Goal: Task Accomplishment & Management: Manage account settings

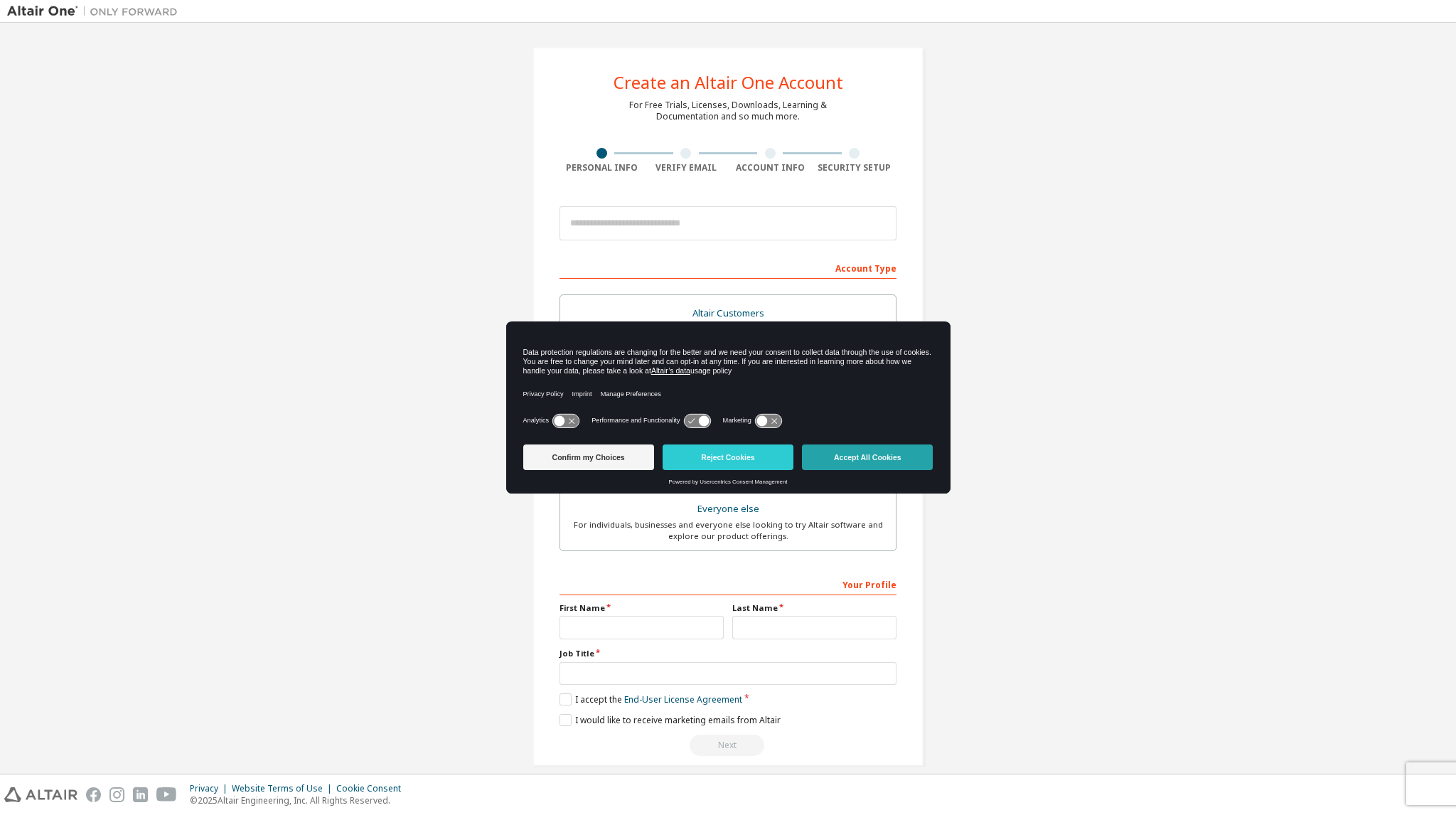
click at [840, 465] on button "Accept All Cookies" at bounding box center [867, 457] width 131 height 26
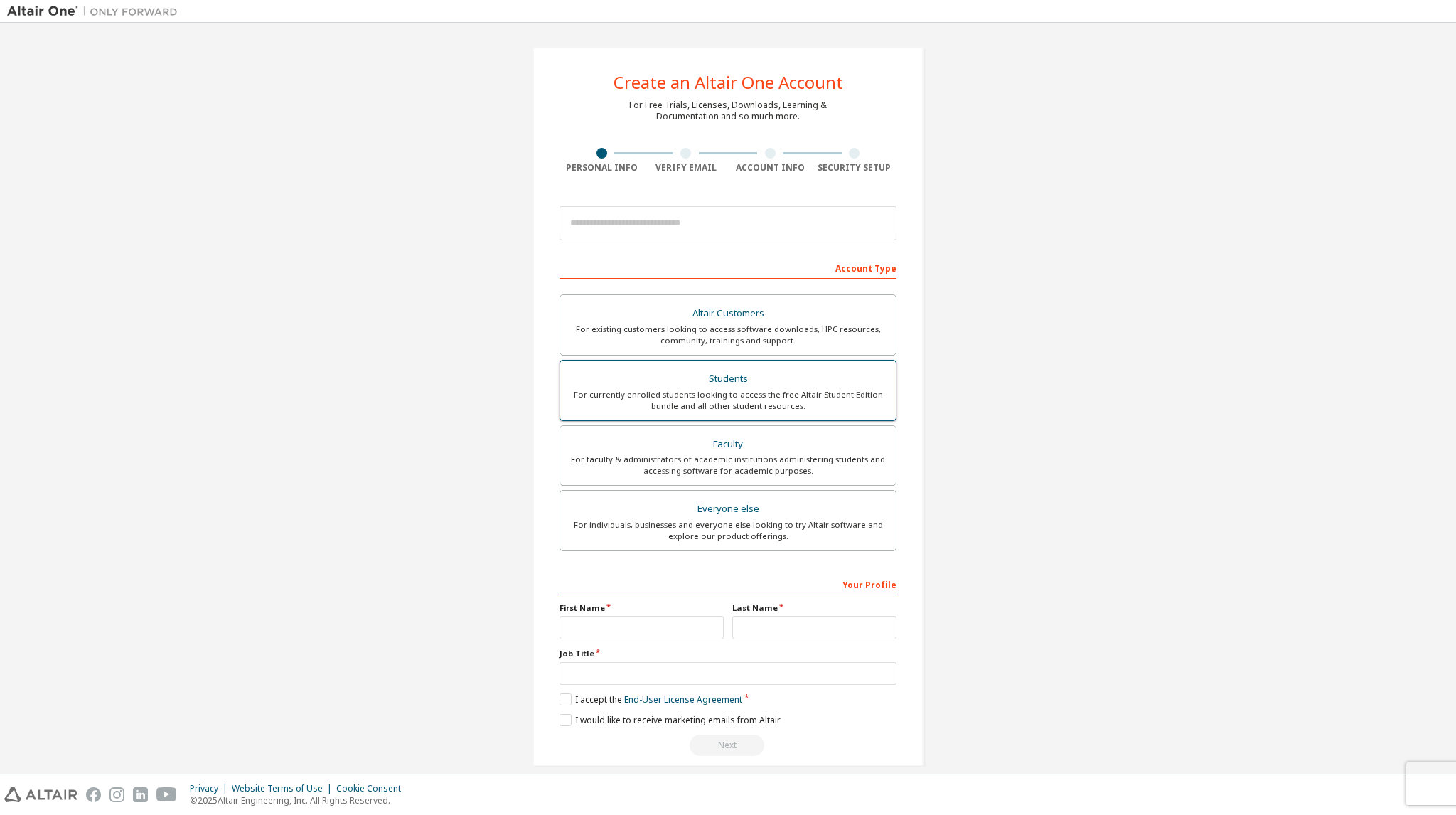
click at [698, 401] on div "For currently enrolled students looking to access the free Altair Student Editi…" at bounding box center [728, 401] width 318 height 23
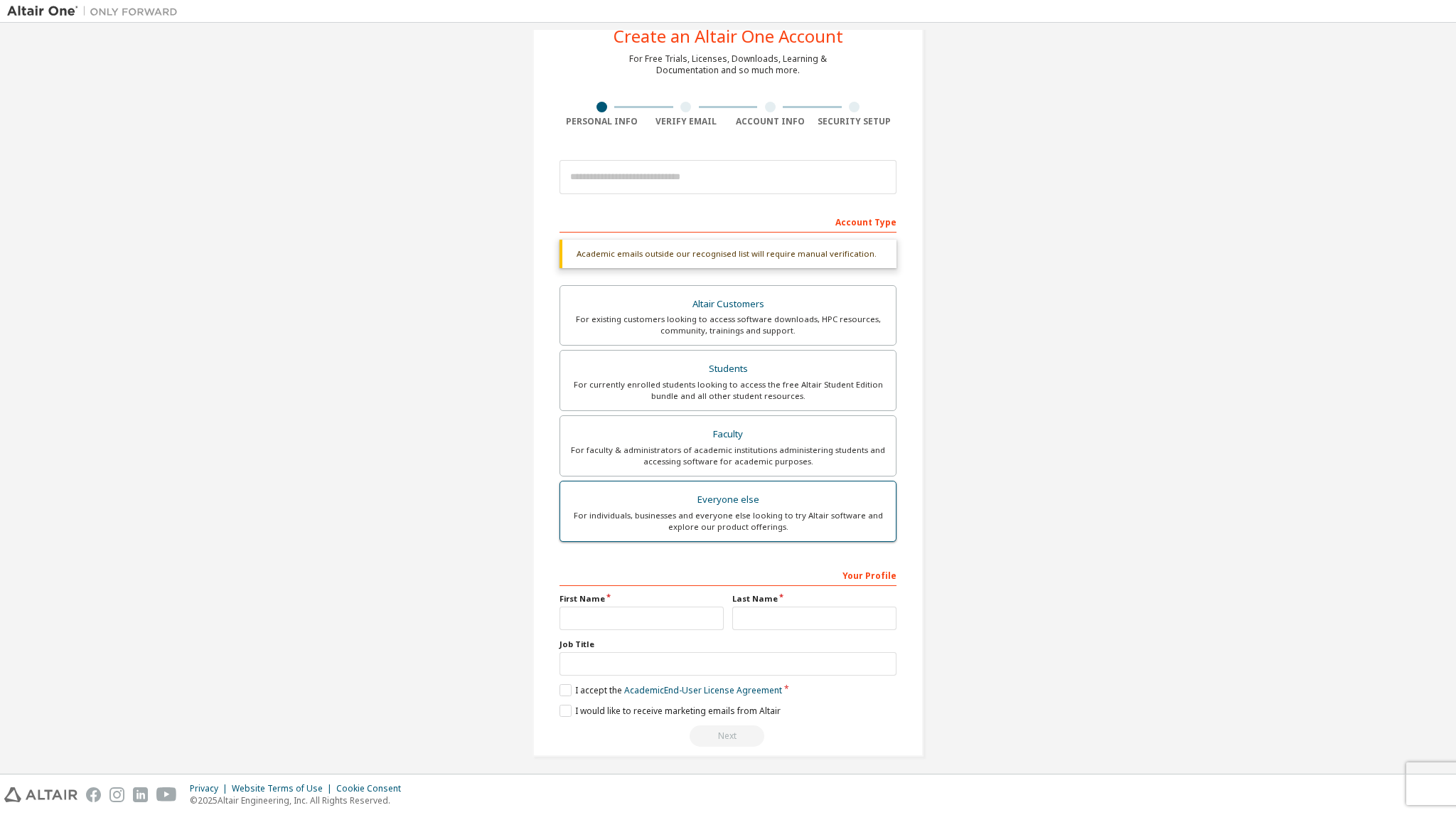
scroll to position [51, 0]
click at [652, 611] on input "text" at bounding box center [641, 614] width 164 height 24
click at [589, 607] on input "text" at bounding box center [641, 614] width 164 height 24
type input "**"
type input "*"
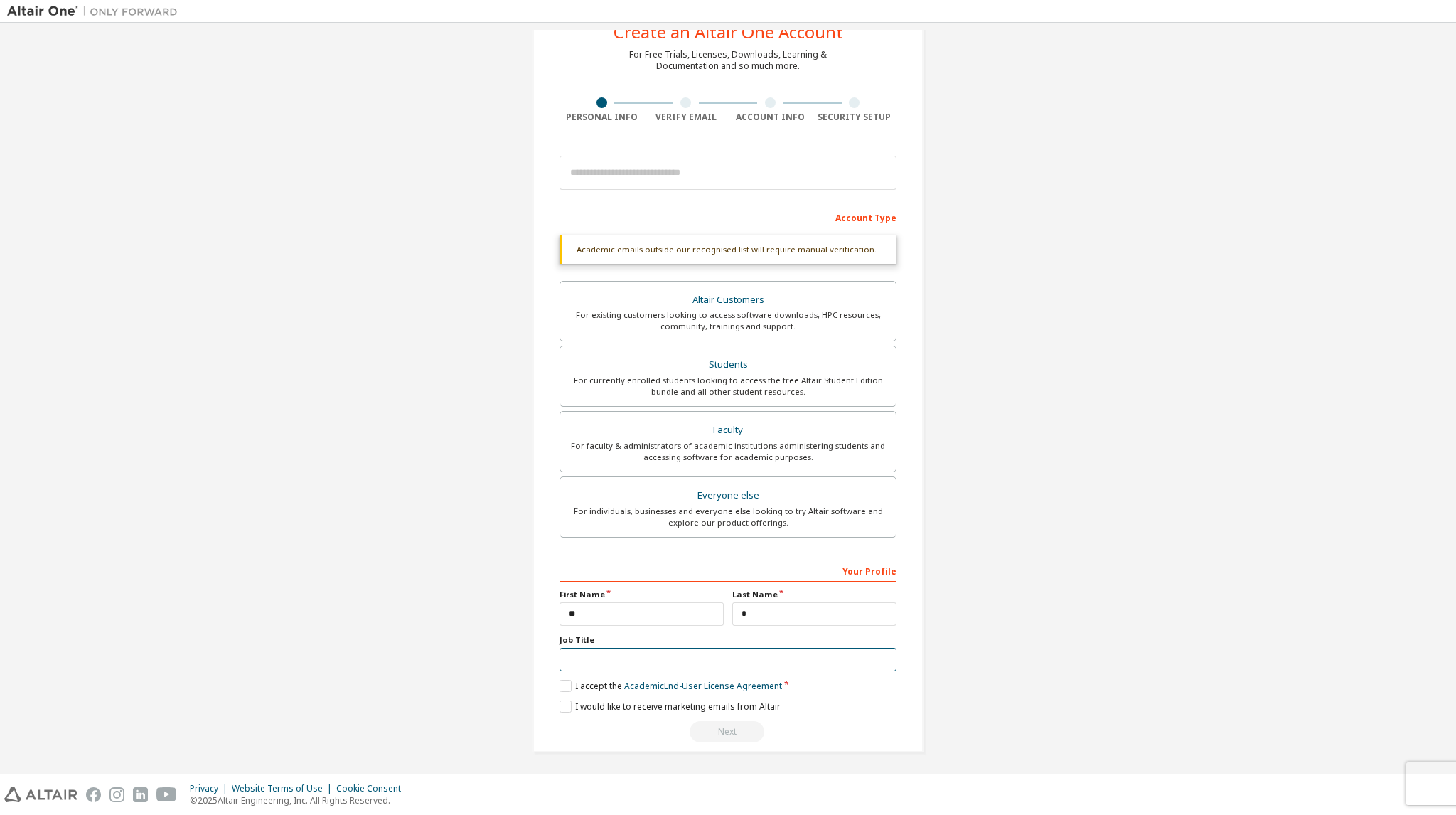
click at [671, 656] on input "text" at bounding box center [728, 659] width 337 height 24
click at [562, 684] on label "I accept the Academic End-User License Agreement" at bounding box center [670, 686] width 223 height 12
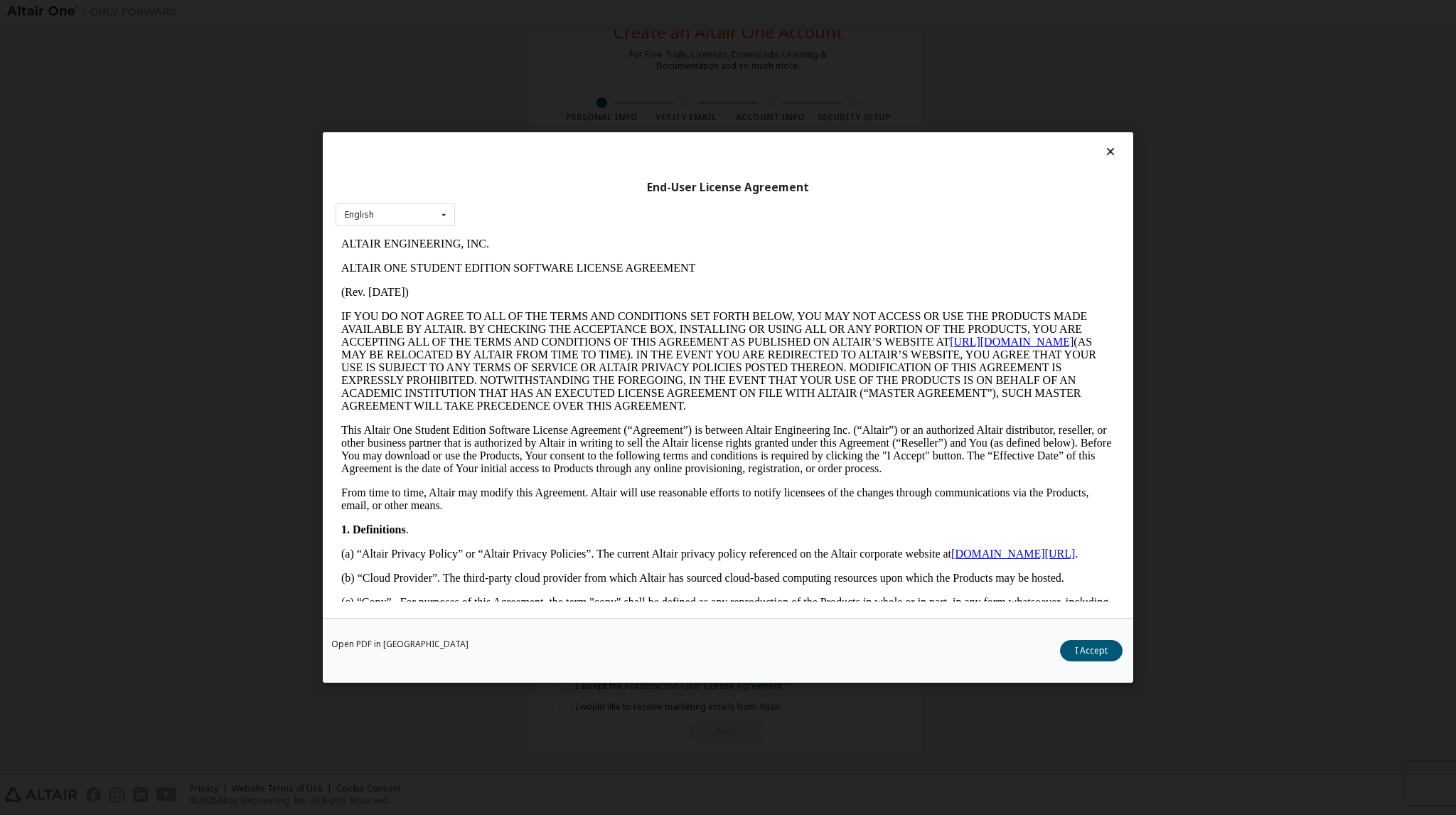
scroll to position [0, 0]
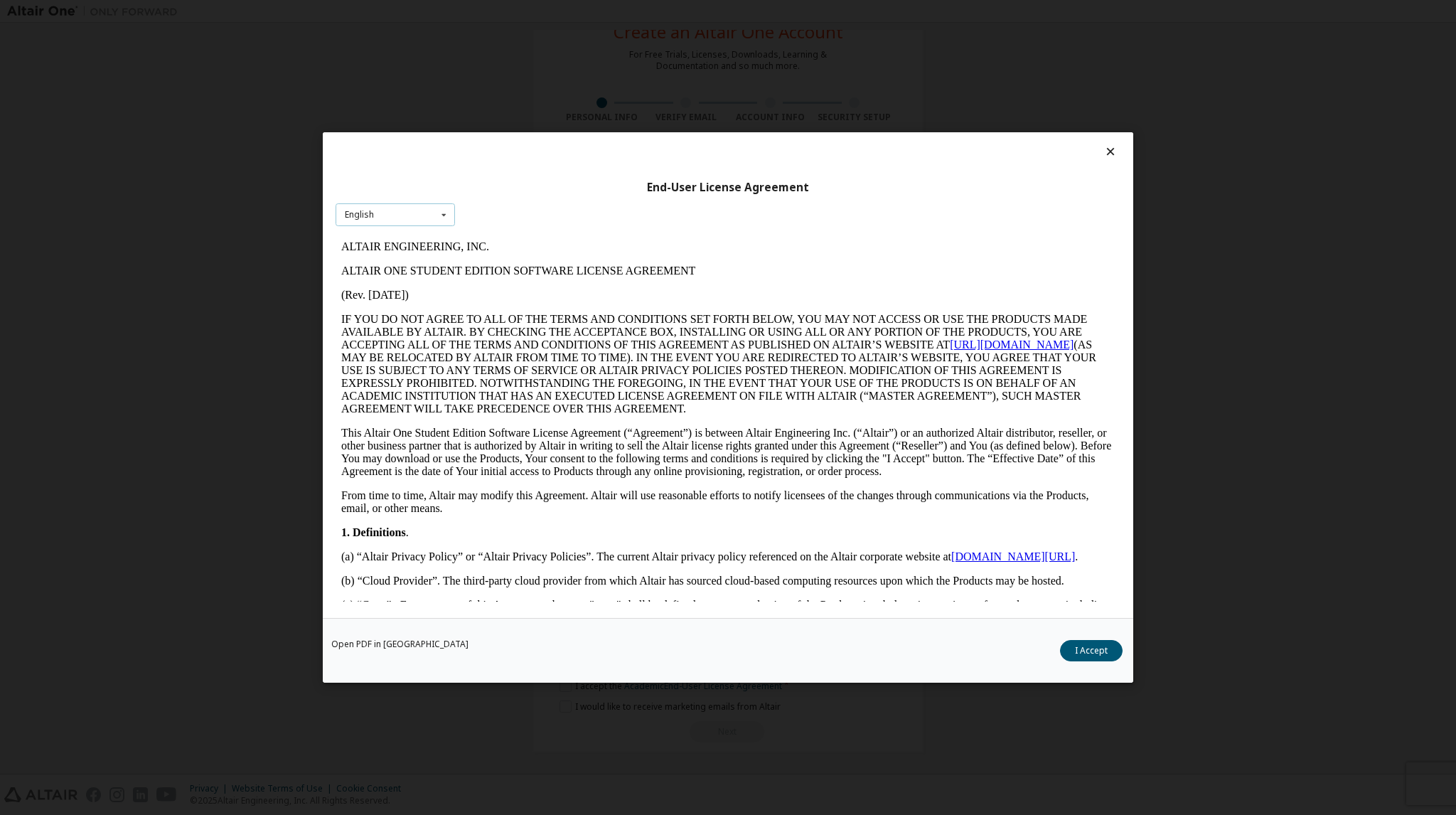
click at [441, 217] on icon at bounding box center [444, 214] width 18 height 22
click at [447, 212] on icon at bounding box center [444, 214] width 18 height 22
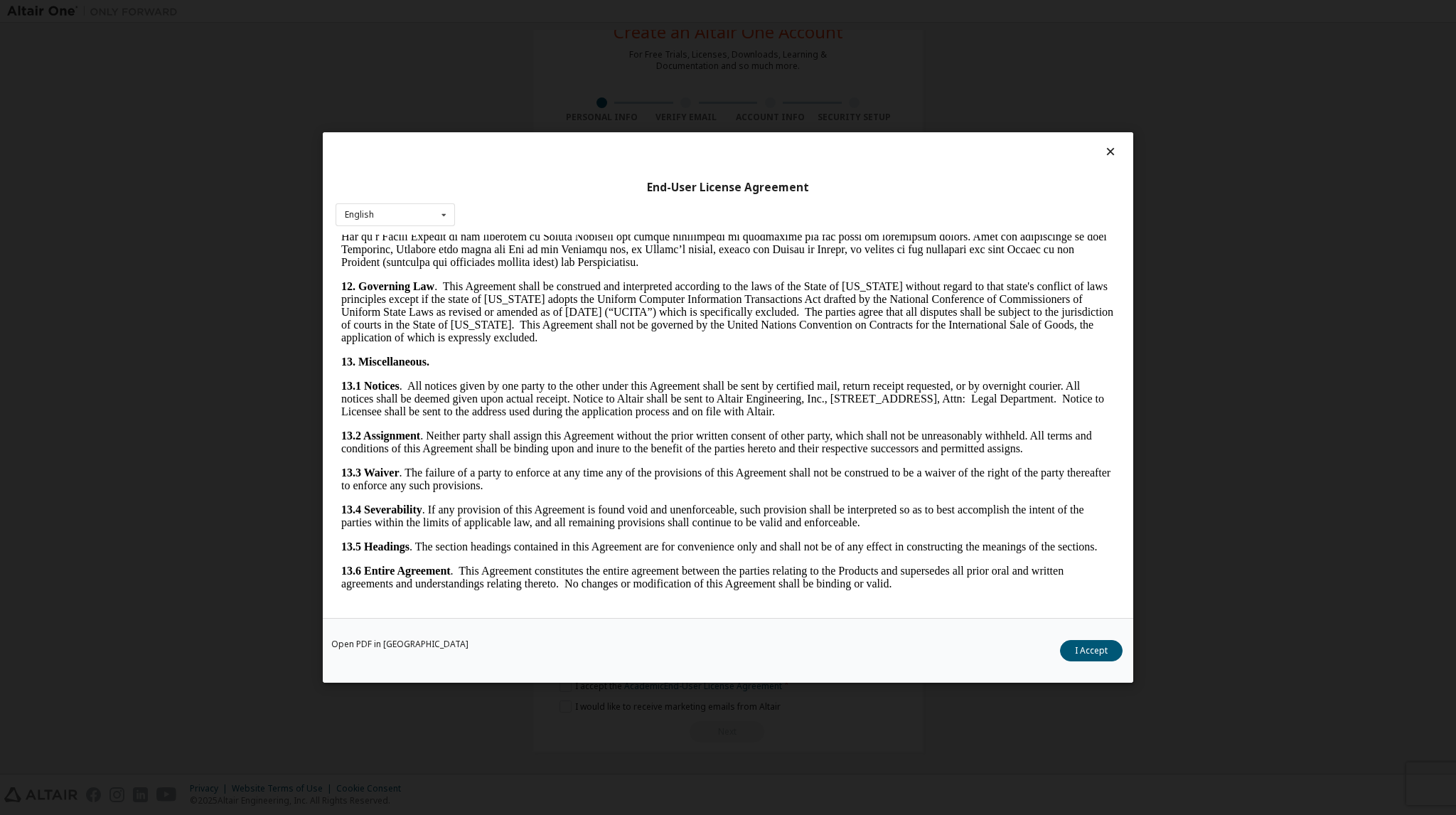
scroll to position [2919, 0]
click at [1095, 657] on button "I Accept" at bounding box center [1091, 650] width 62 height 21
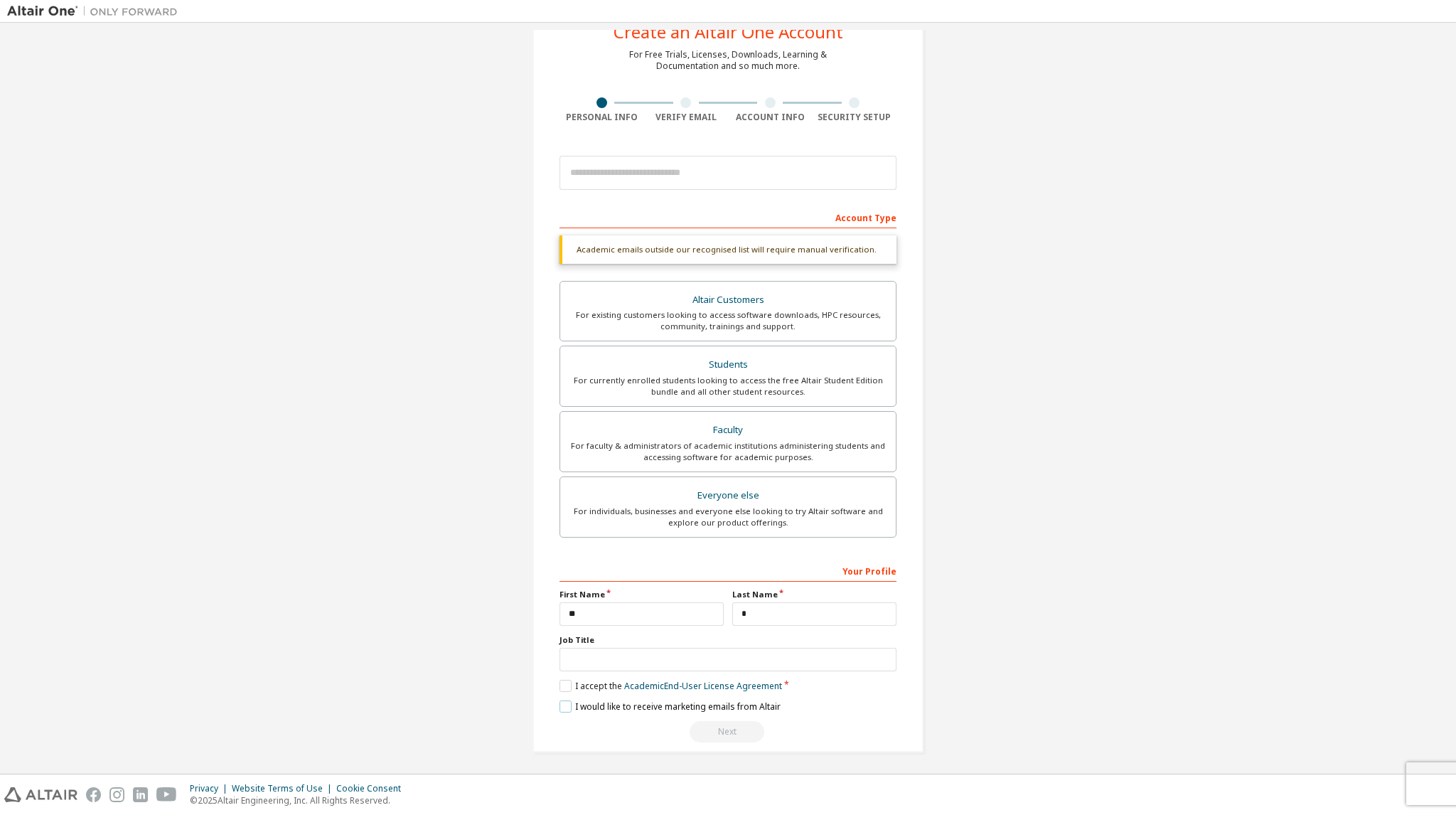
click at [565, 700] on label "I would like to receive marketing emails from Altair" at bounding box center [669, 706] width 221 height 12
click at [634, 653] on input "text" at bounding box center [728, 659] width 337 height 24
click at [728, 179] on input "email" at bounding box center [728, 173] width 337 height 34
click at [731, 165] on input "********" at bounding box center [728, 173] width 337 height 34
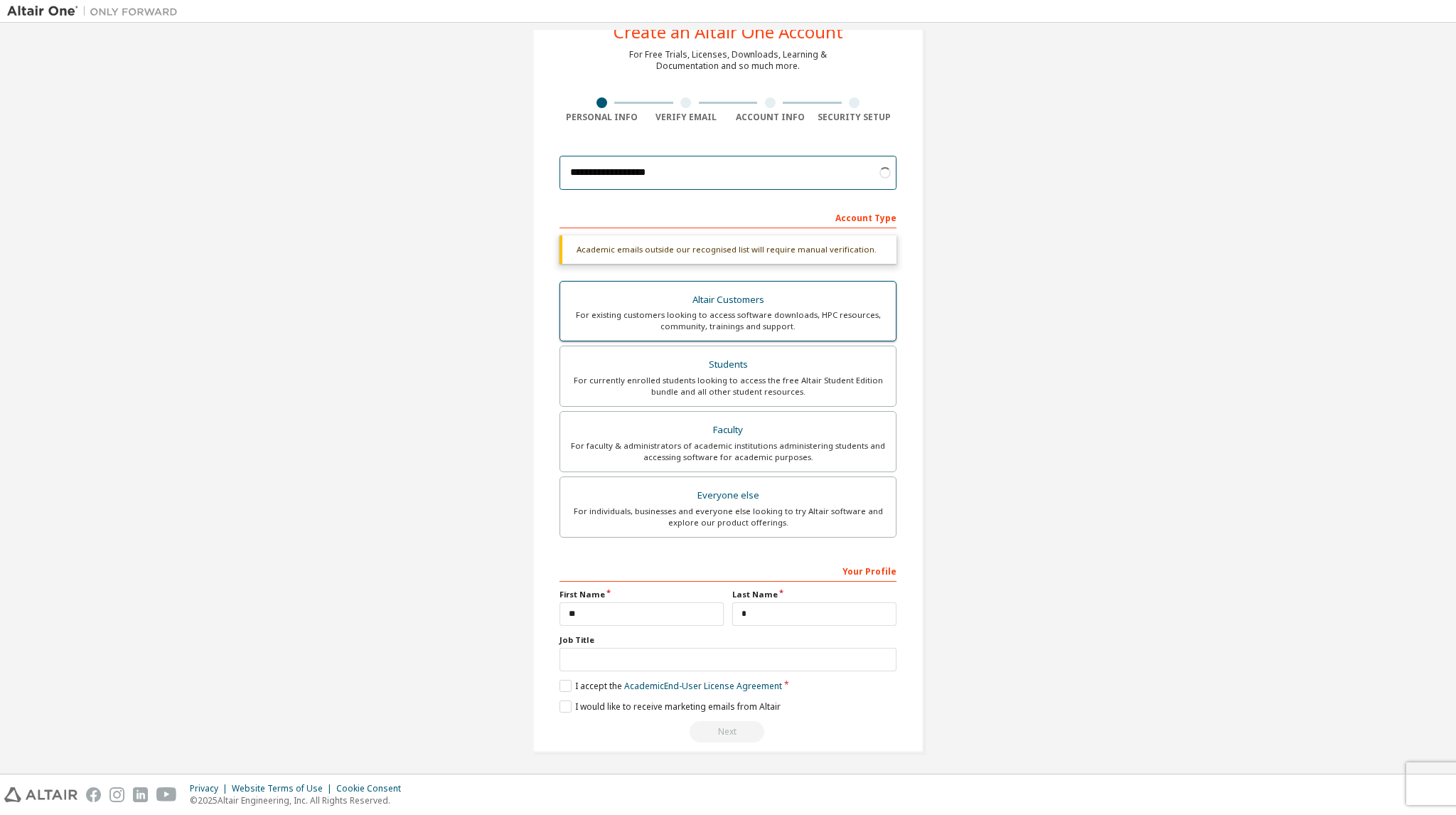
scroll to position [13, 0]
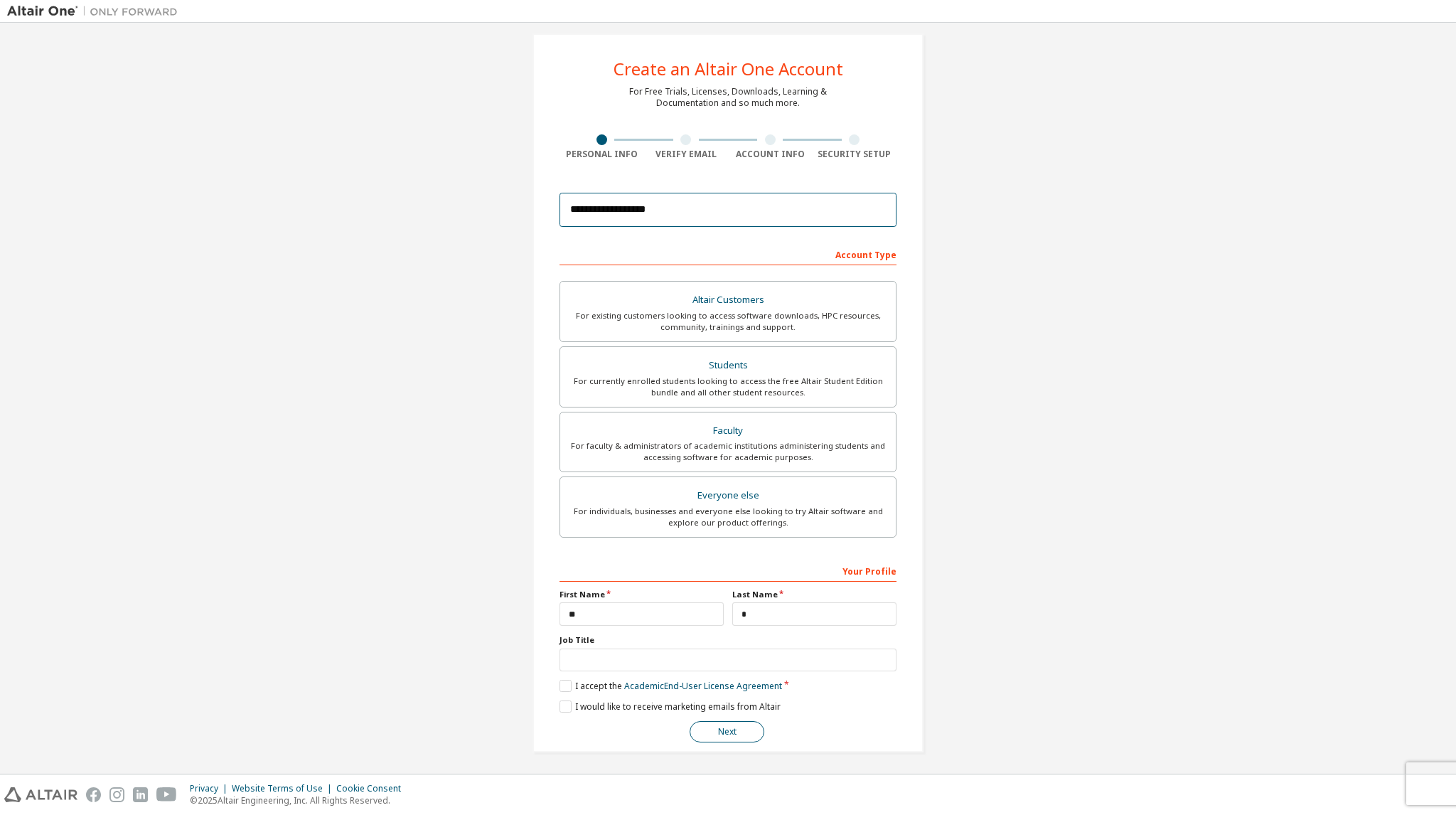
type input "**********"
click at [730, 734] on button "Next" at bounding box center [727, 732] width 75 height 21
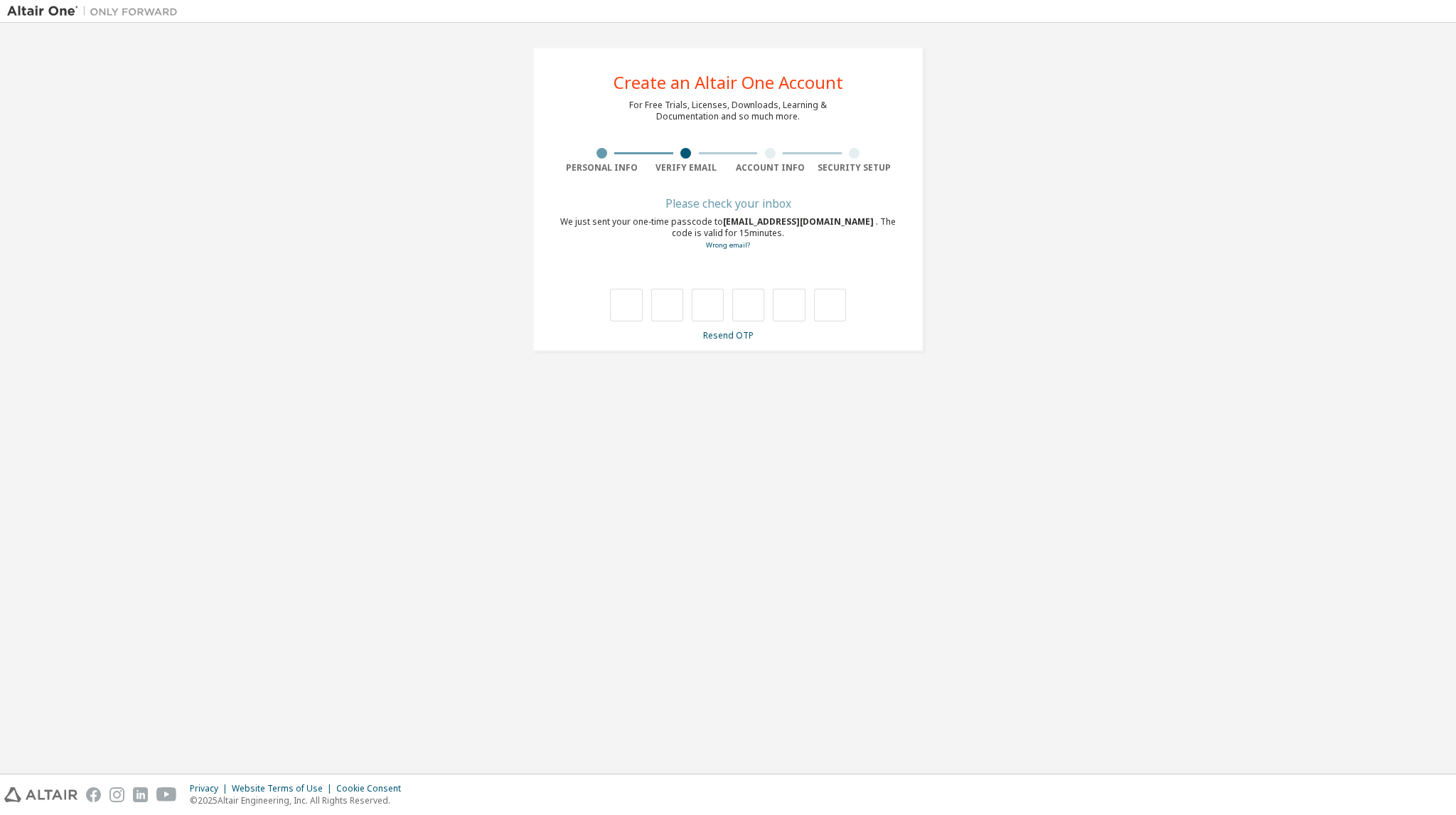
scroll to position [0, 0]
click at [617, 308] on input "text" at bounding box center [625, 305] width 32 height 33
type input "*"
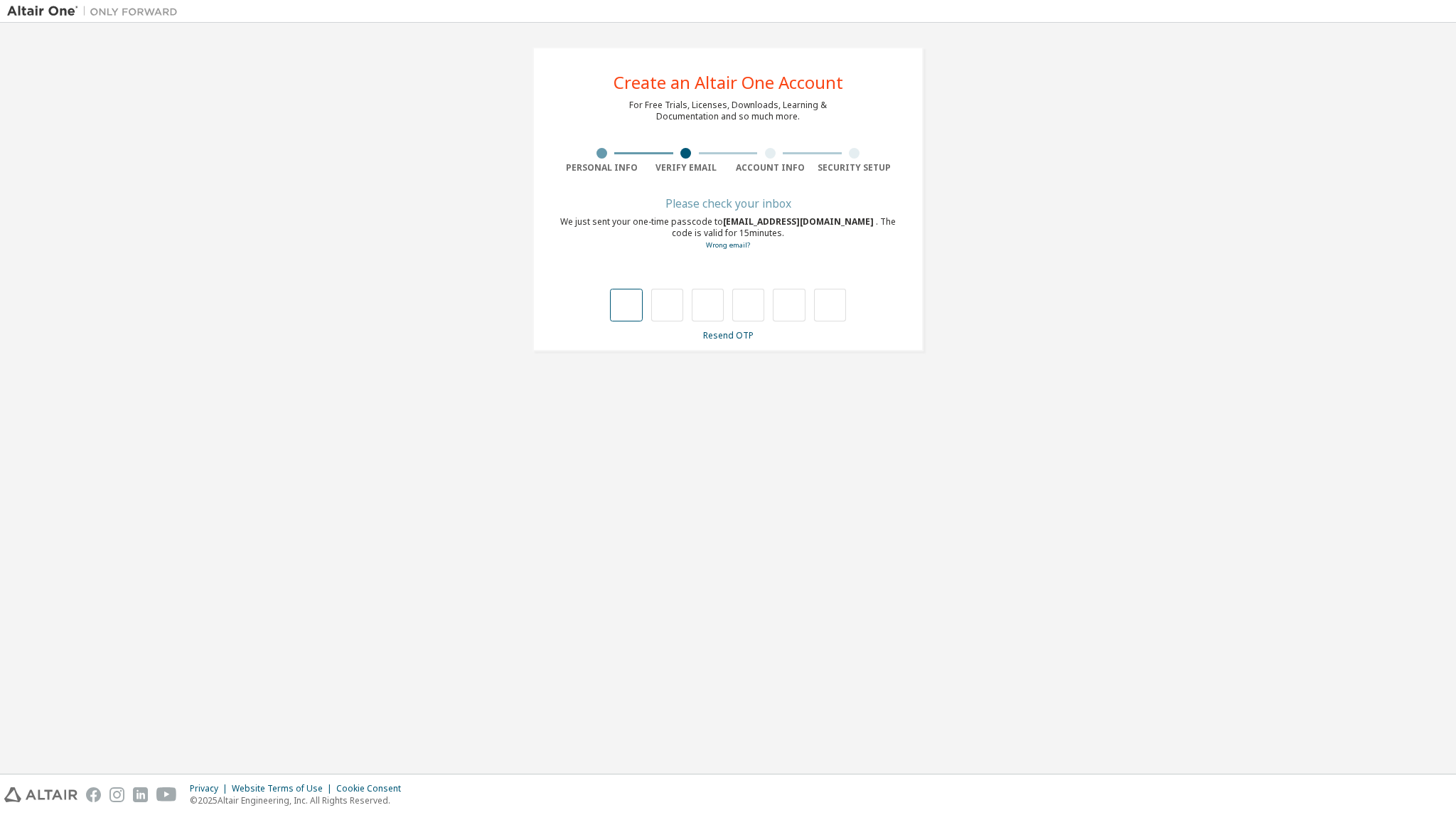
type input "*"
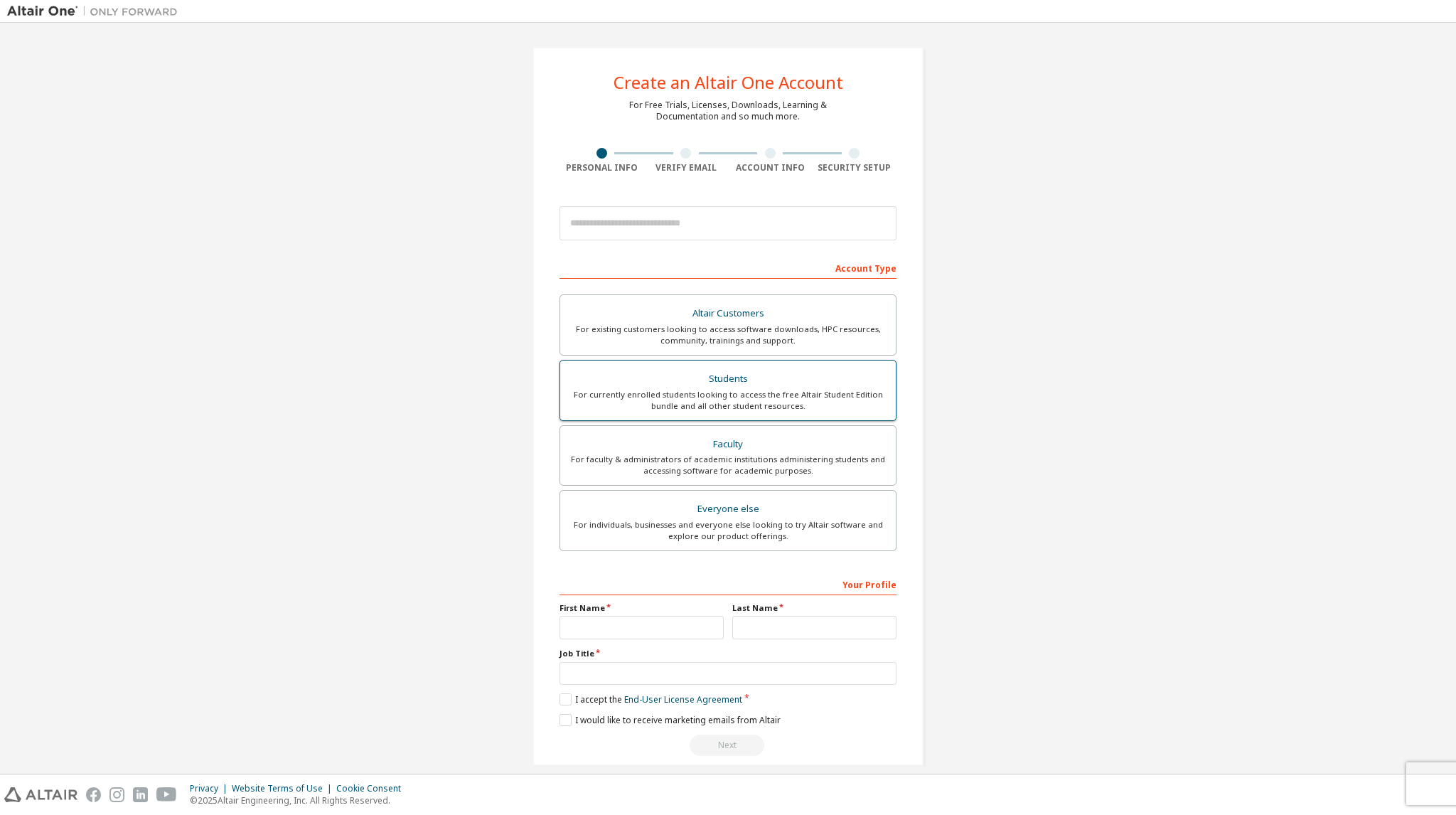
click at [755, 390] on div "For currently enrolled students looking to access the free Altair Student Editi…" at bounding box center [728, 401] width 318 height 23
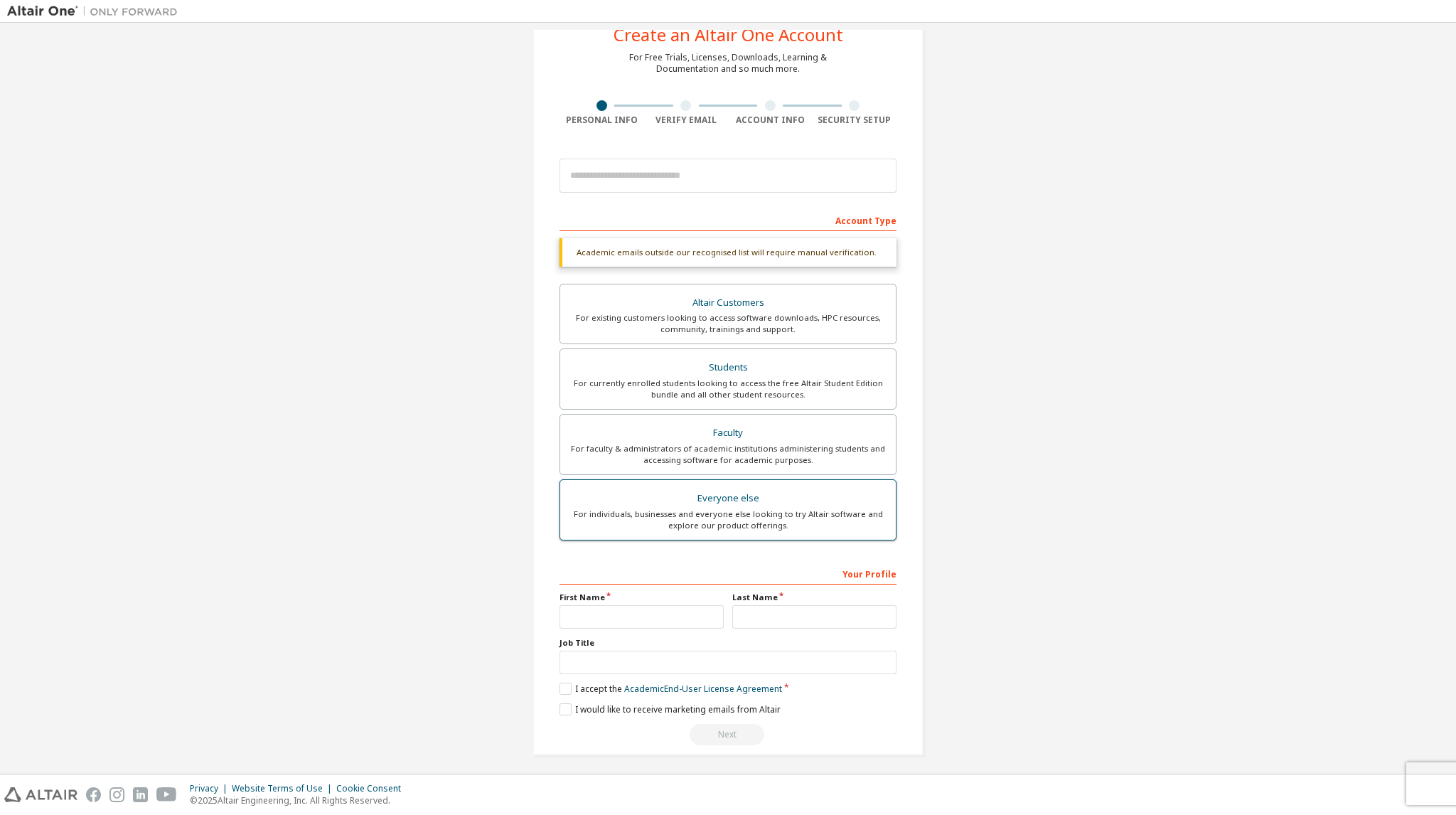
scroll to position [51, 0]
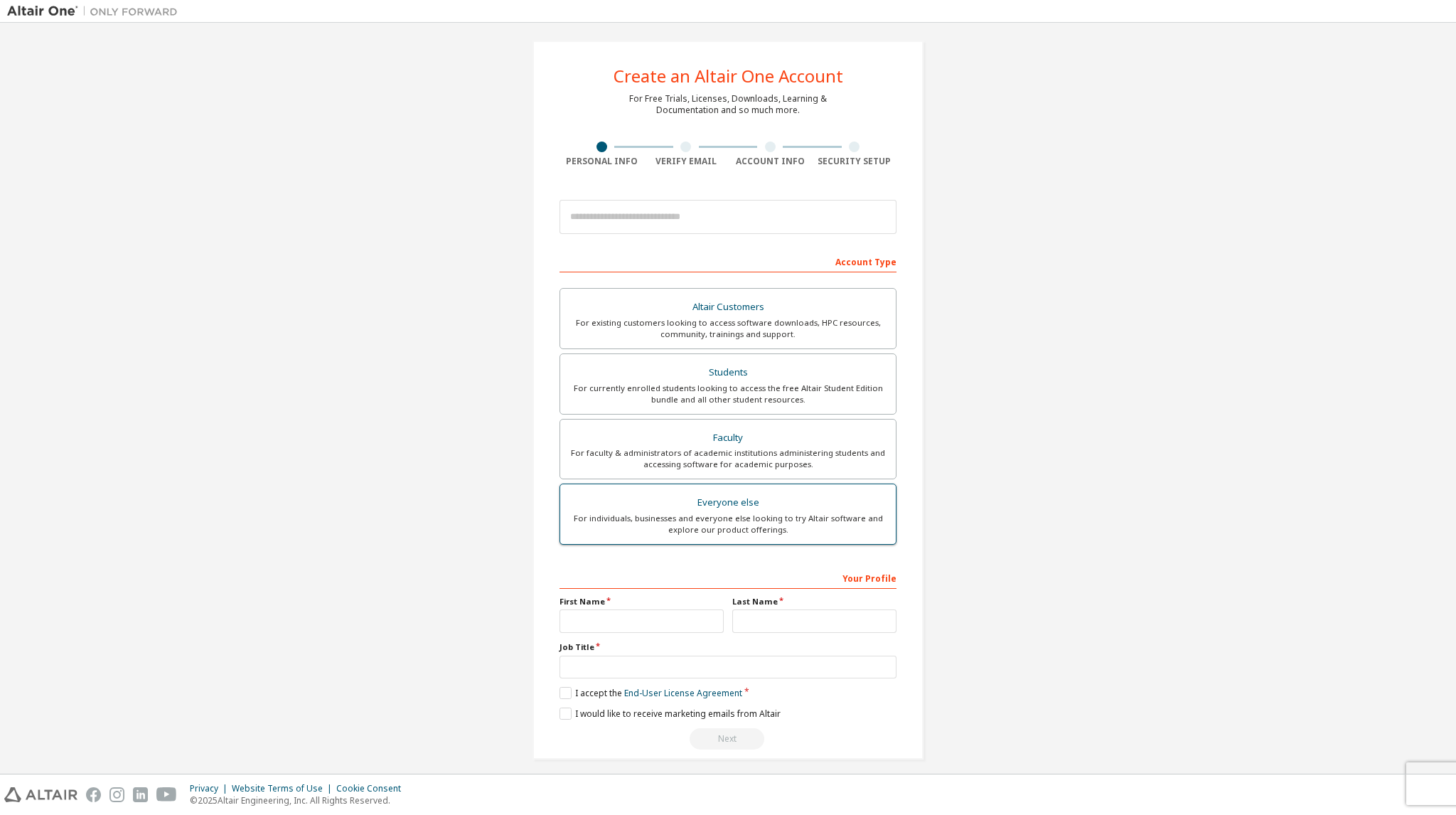
scroll to position [13, 0]
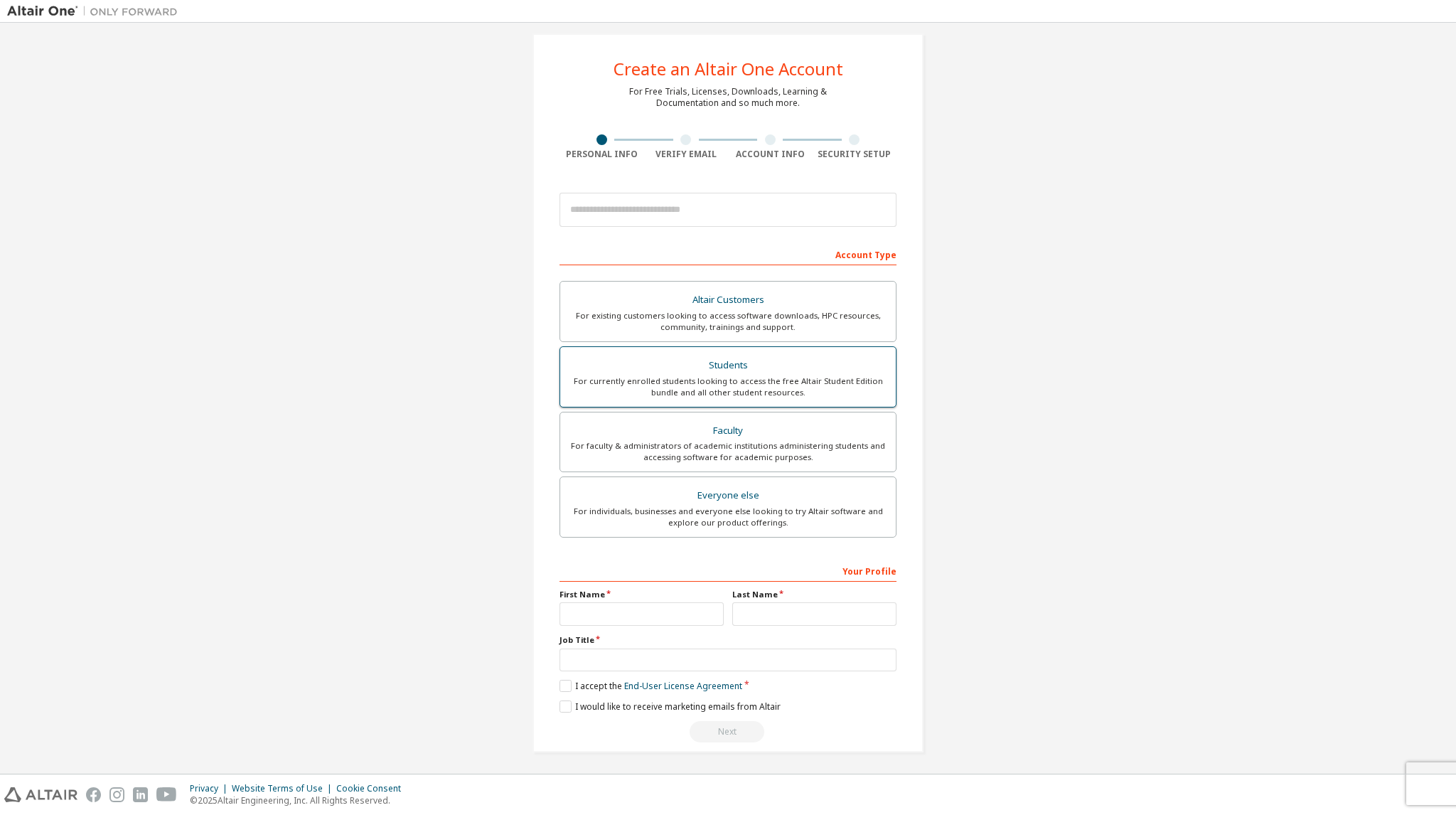
click at [717, 379] on div "For currently enrolled students looking to access the free Altair Student Editi…" at bounding box center [728, 387] width 318 height 23
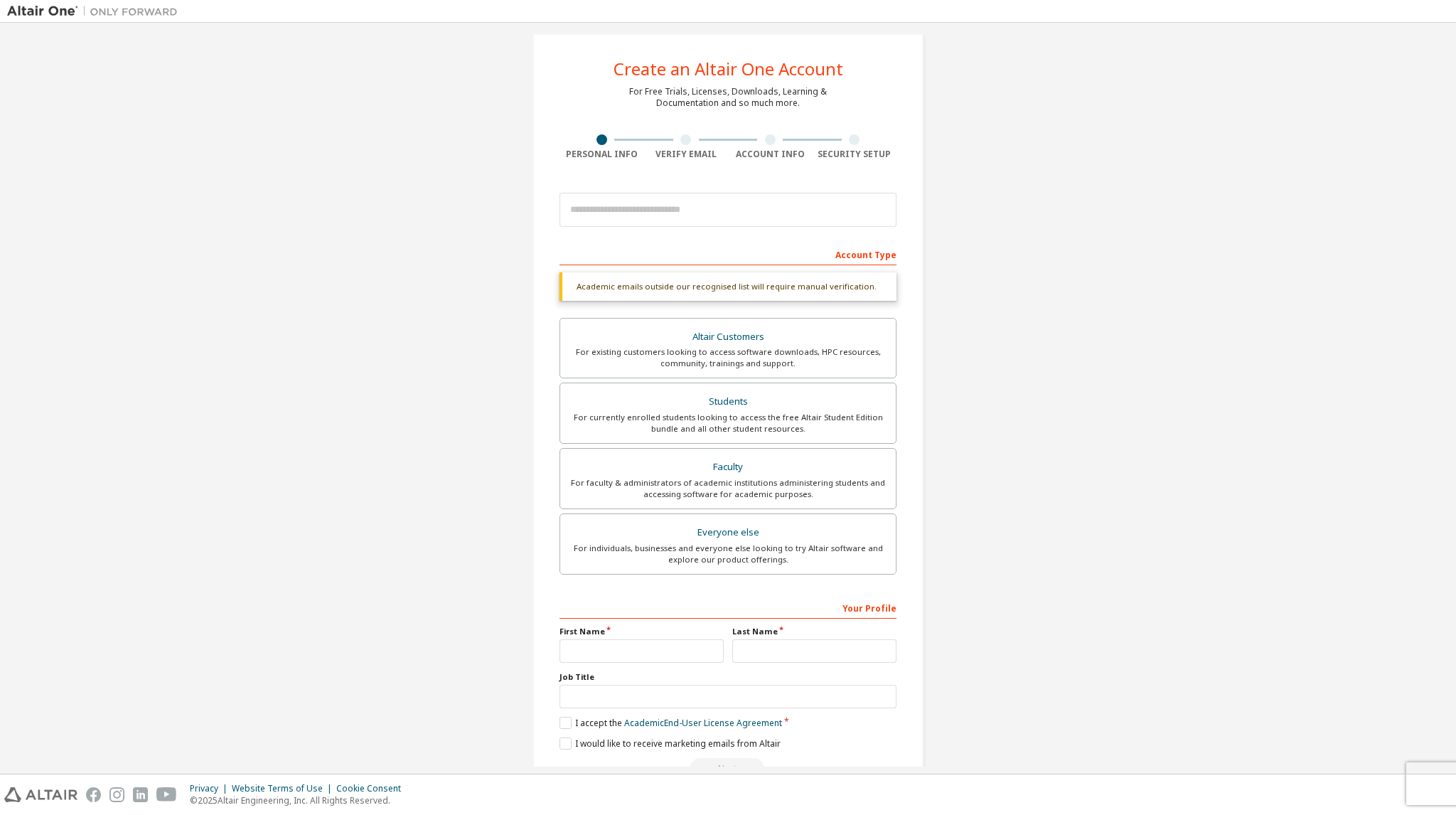
click at [633, 636] on div "First Name" at bounding box center [641, 644] width 173 height 37
click at [638, 642] on input "text" at bounding box center [641, 650] width 164 height 24
type input "**"
click at [813, 661] on div "Your Profile First Name ** Last Name Job Title Please provide State/Province to…" at bounding box center [728, 688] width 337 height 185
click at [815, 652] on input "text" at bounding box center [815, 650] width 164 height 24
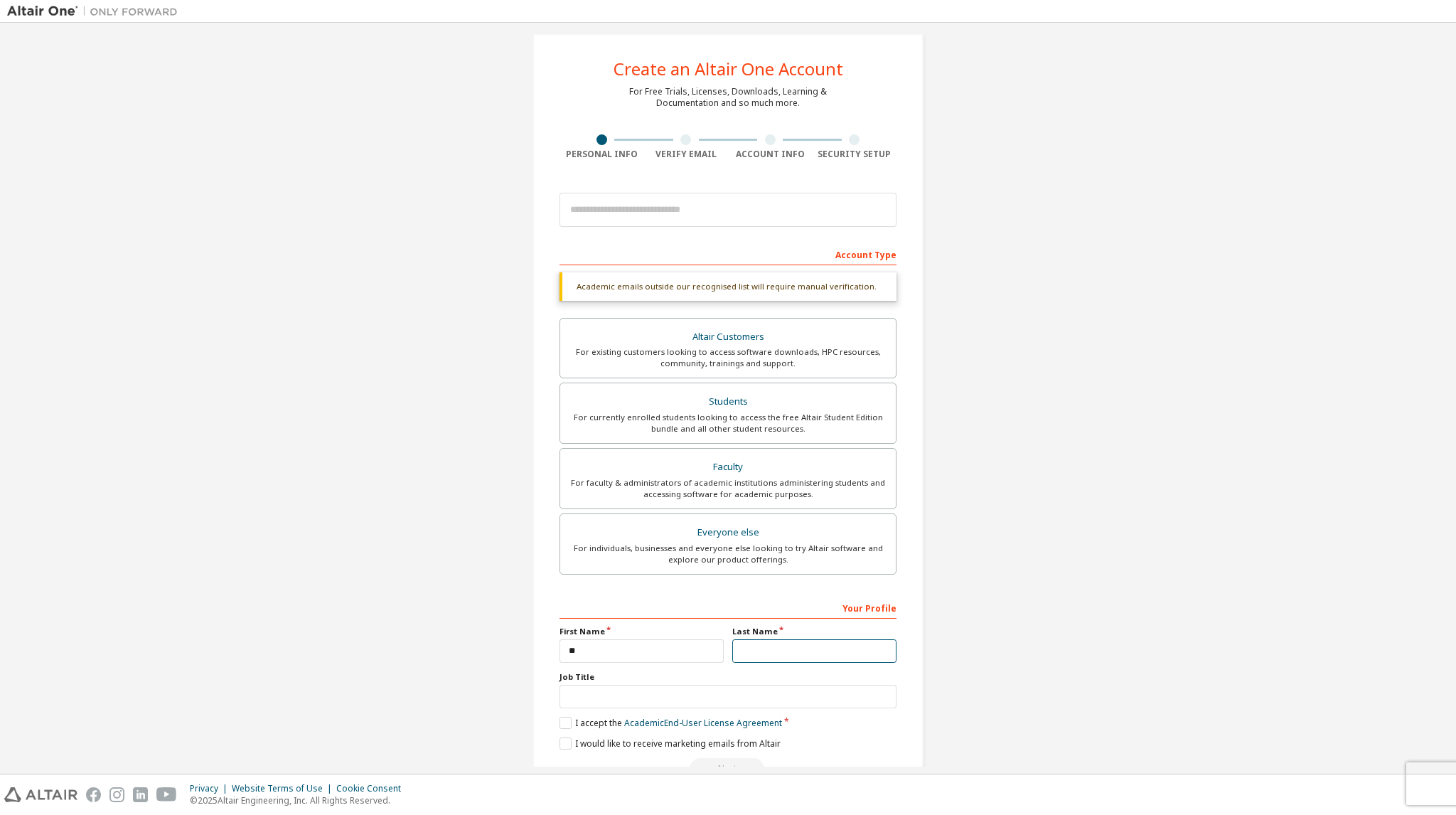
type input "*"
click at [559, 722] on label "I accept the Academic End-User License Agreement" at bounding box center [670, 722] width 223 height 12
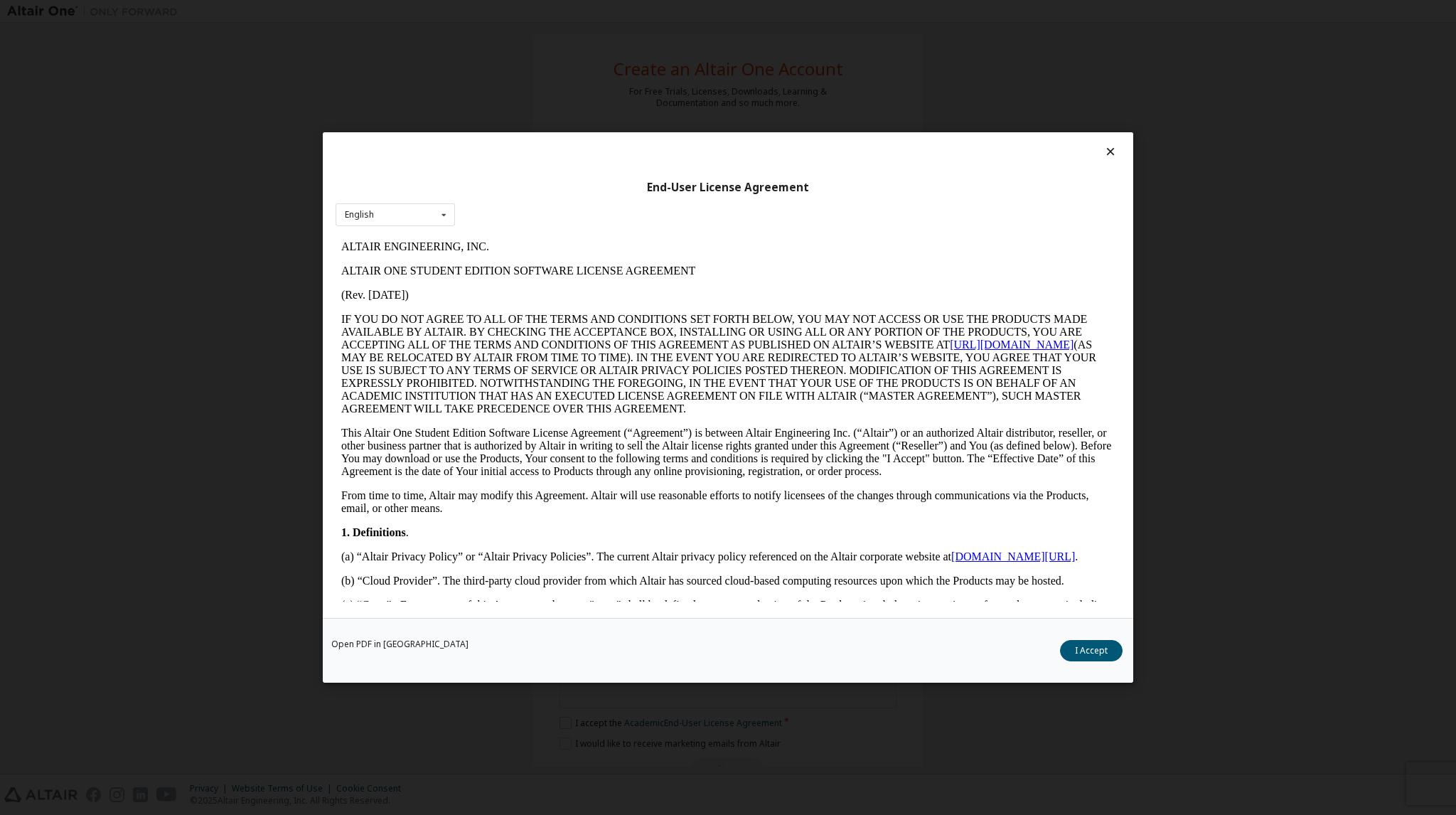
scroll to position [0, 0]
click at [1124, 648] on div "Open PDF in New Tab I Accept" at bounding box center [728, 650] width 811 height 65
click at [1100, 652] on button "I Accept" at bounding box center [1091, 650] width 62 height 21
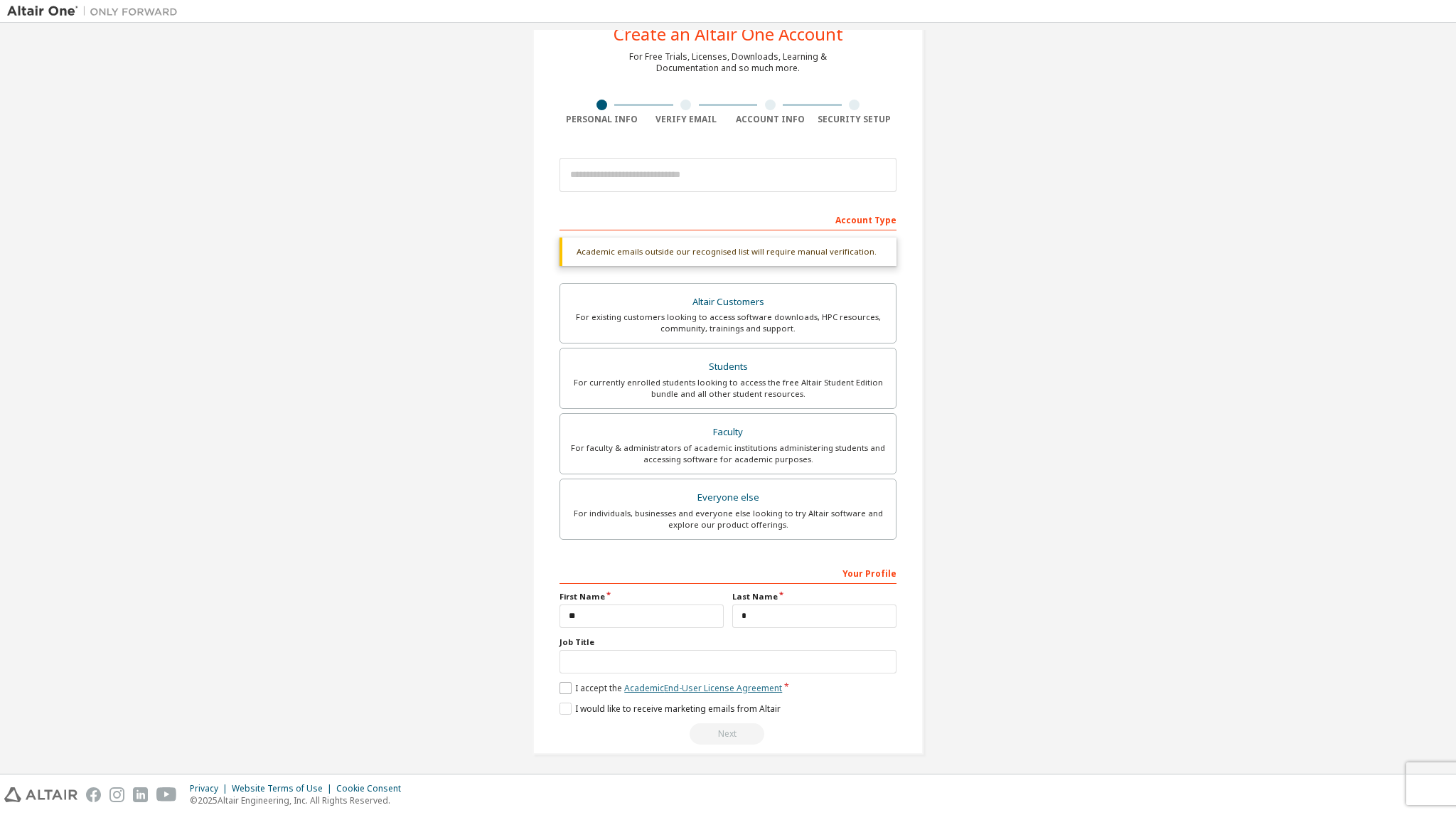
scroll to position [51, 0]
click at [748, 177] on input "email" at bounding box center [728, 173] width 337 height 34
type input "**********"
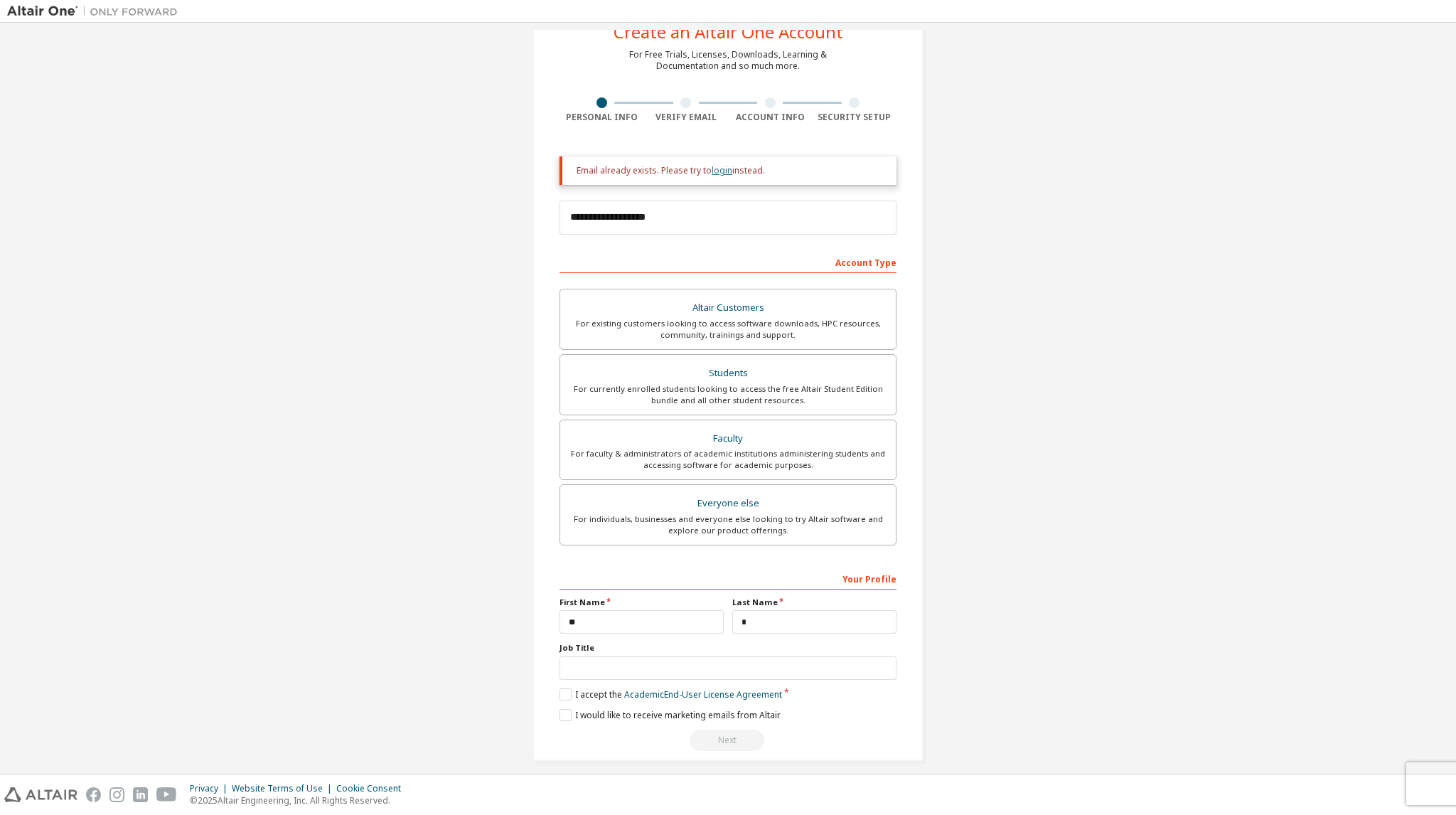
click at [724, 174] on link "login" at bounding box center [722, 170] width 21 height 12
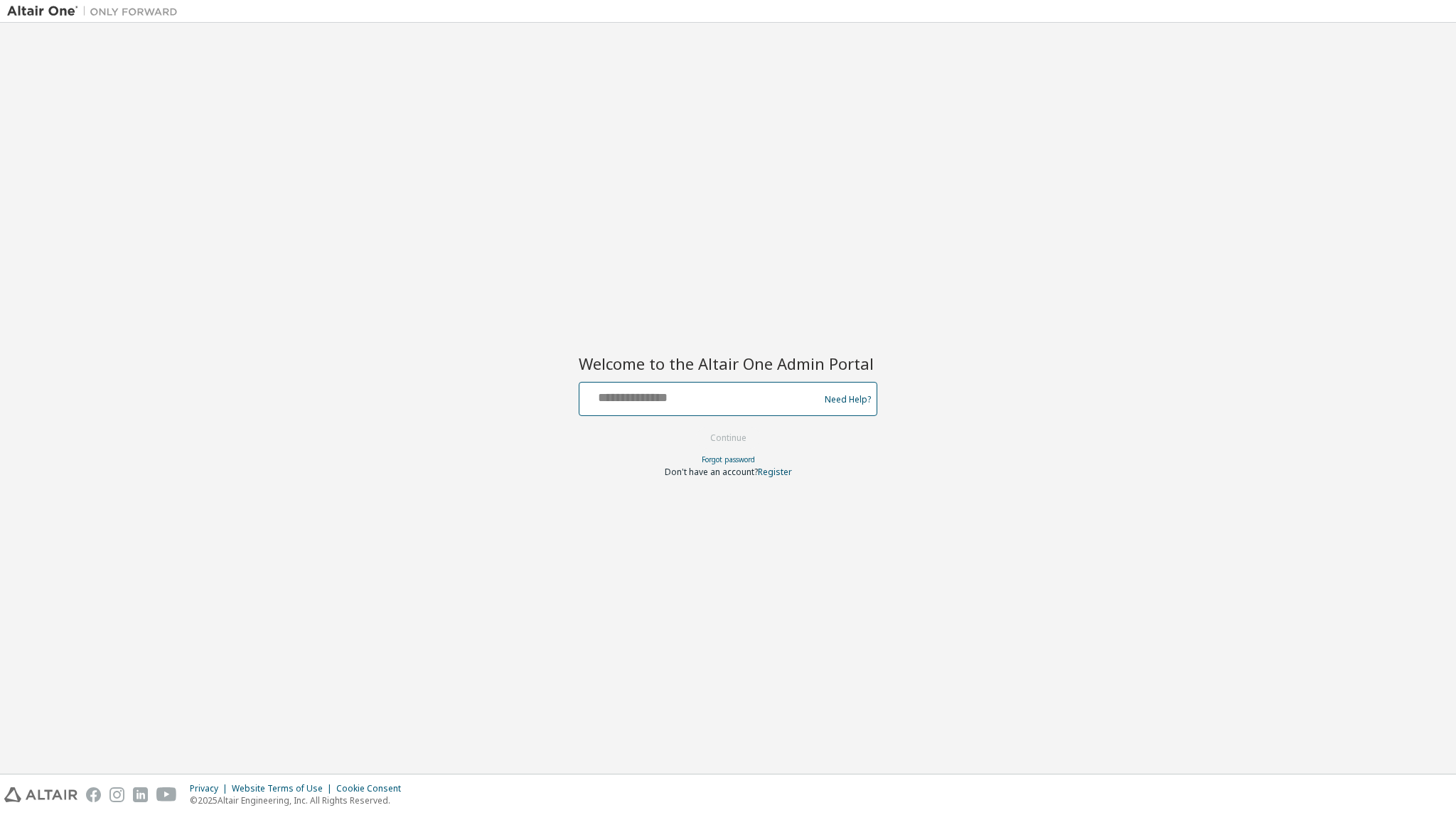
click at [736, 394] on input "text" at bounding box center [701, 396] width 232 height 21
type input "**********"
click at [725, 437] on button "Continue" at bounding box center [728, 438] width 66 height 21
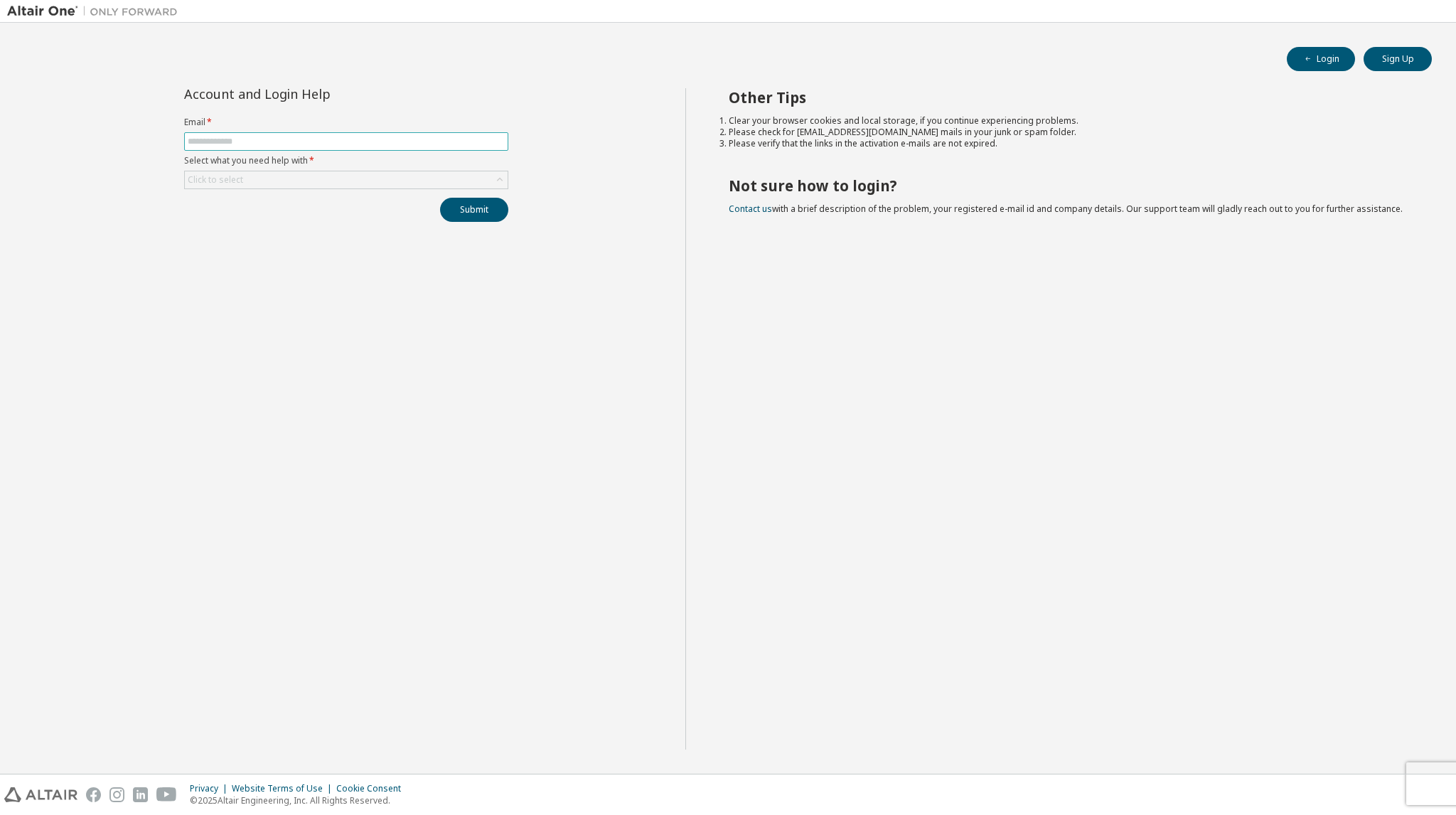
click at [447, 145] on input "text" at bounding box center [346, 142] width 317 height 11
type input "**********"
click at [472, 210] on button "Submit" at bounding box center [473, 209] width 68 height 24
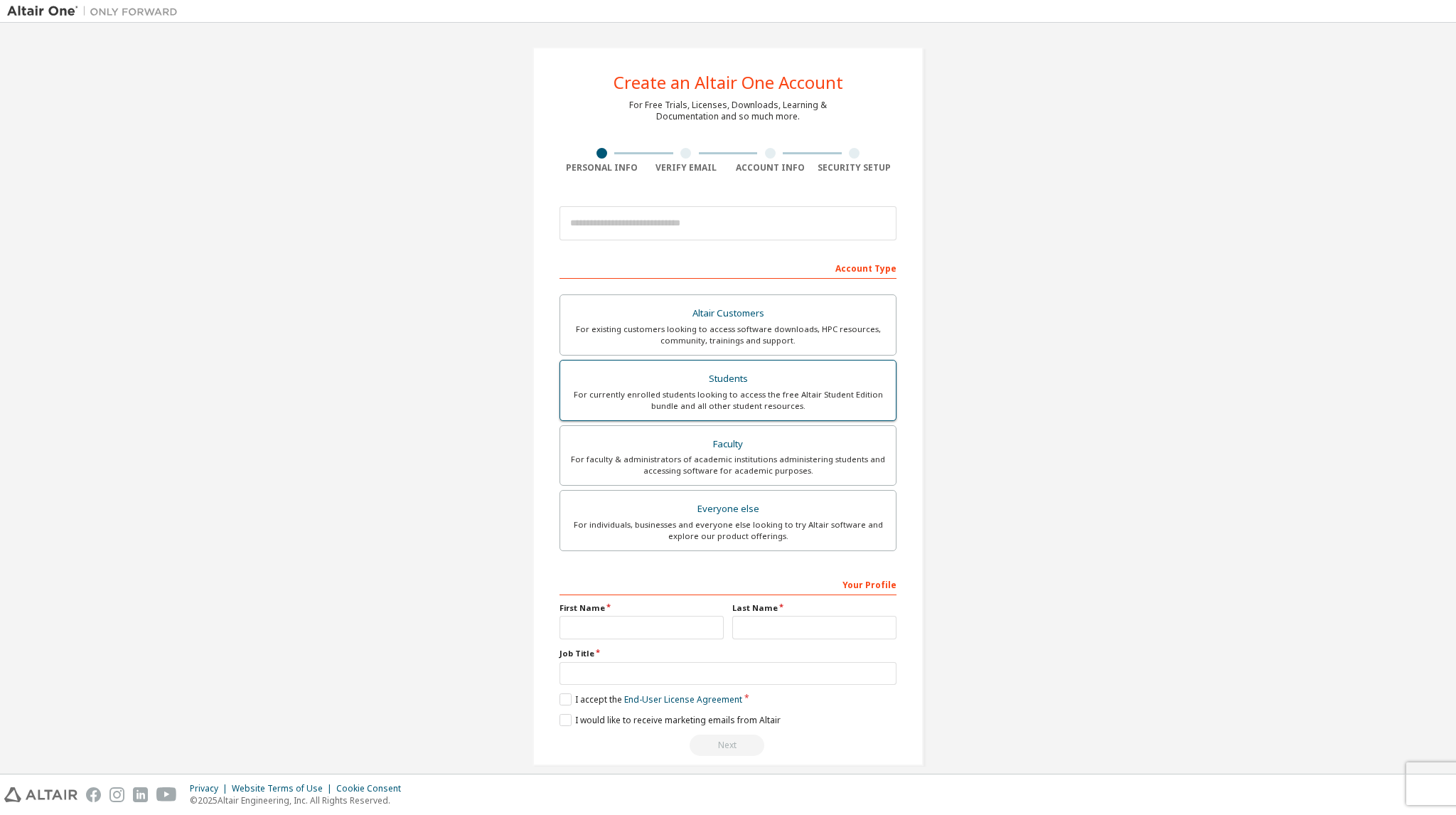
click at [728, 369] on div "Students" at bounding box center [728, 379] width 318 height 20
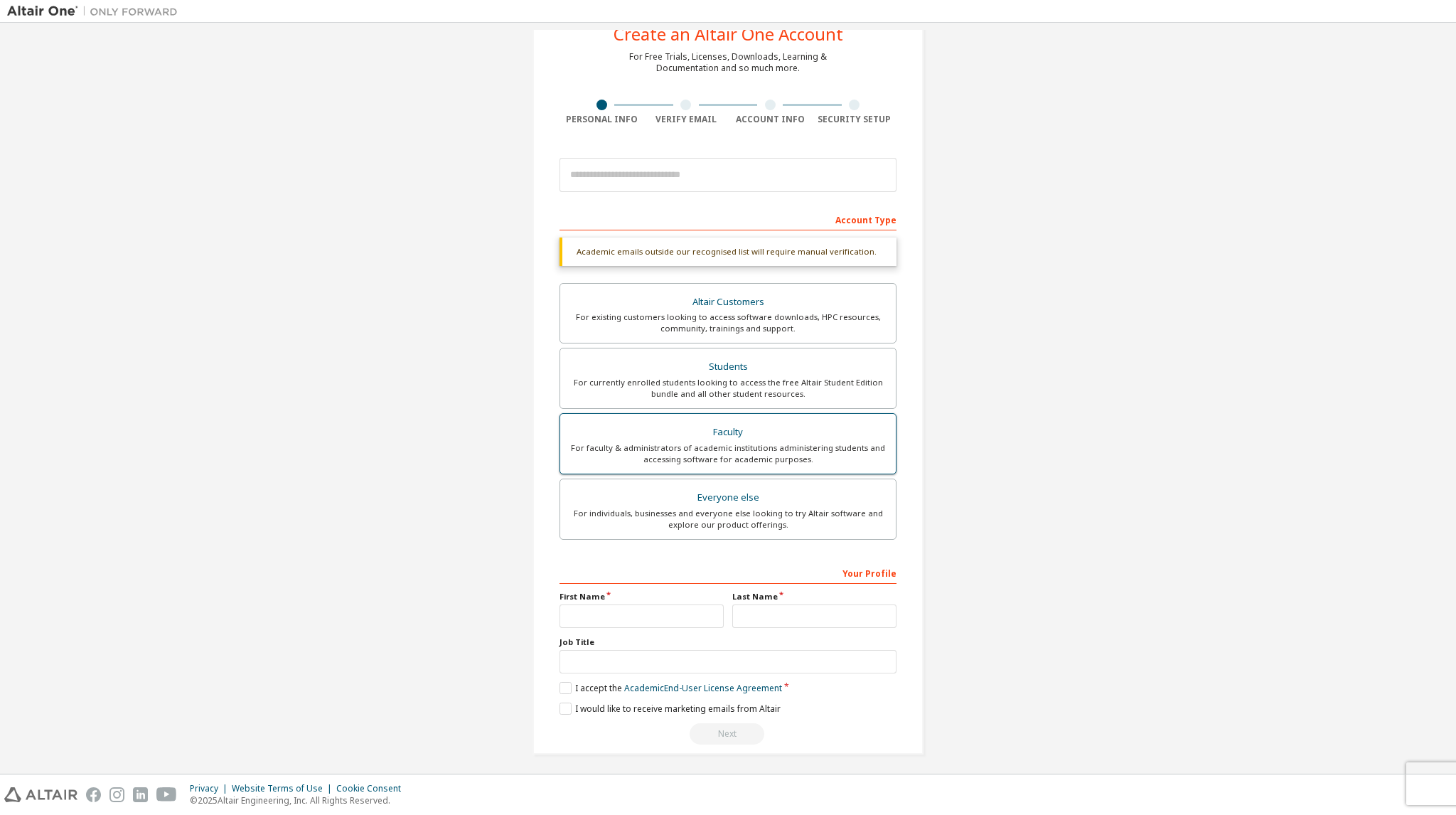
scroll to position [51, 0]
click at [657, 618] on input "text" at bounding box center [641, 614] width 164 height 24
type input "**"
click at [753, 616] on input "text" at bounding box center [815, 614] width 164 height 24
type input "*"
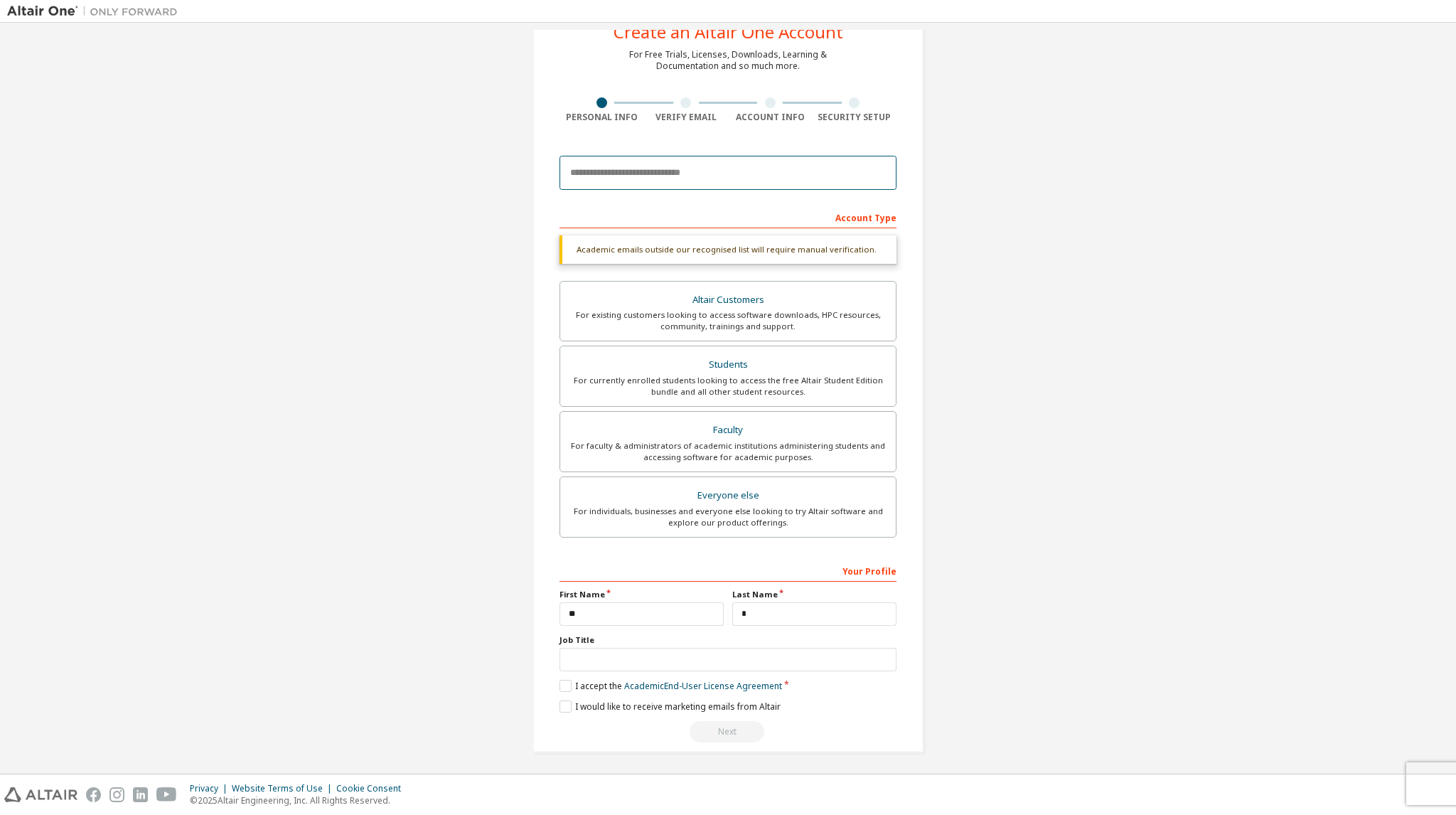
click at [680, 178] on input "email" at bounding box center [728, 173] width 337 height 34
type input "**********"
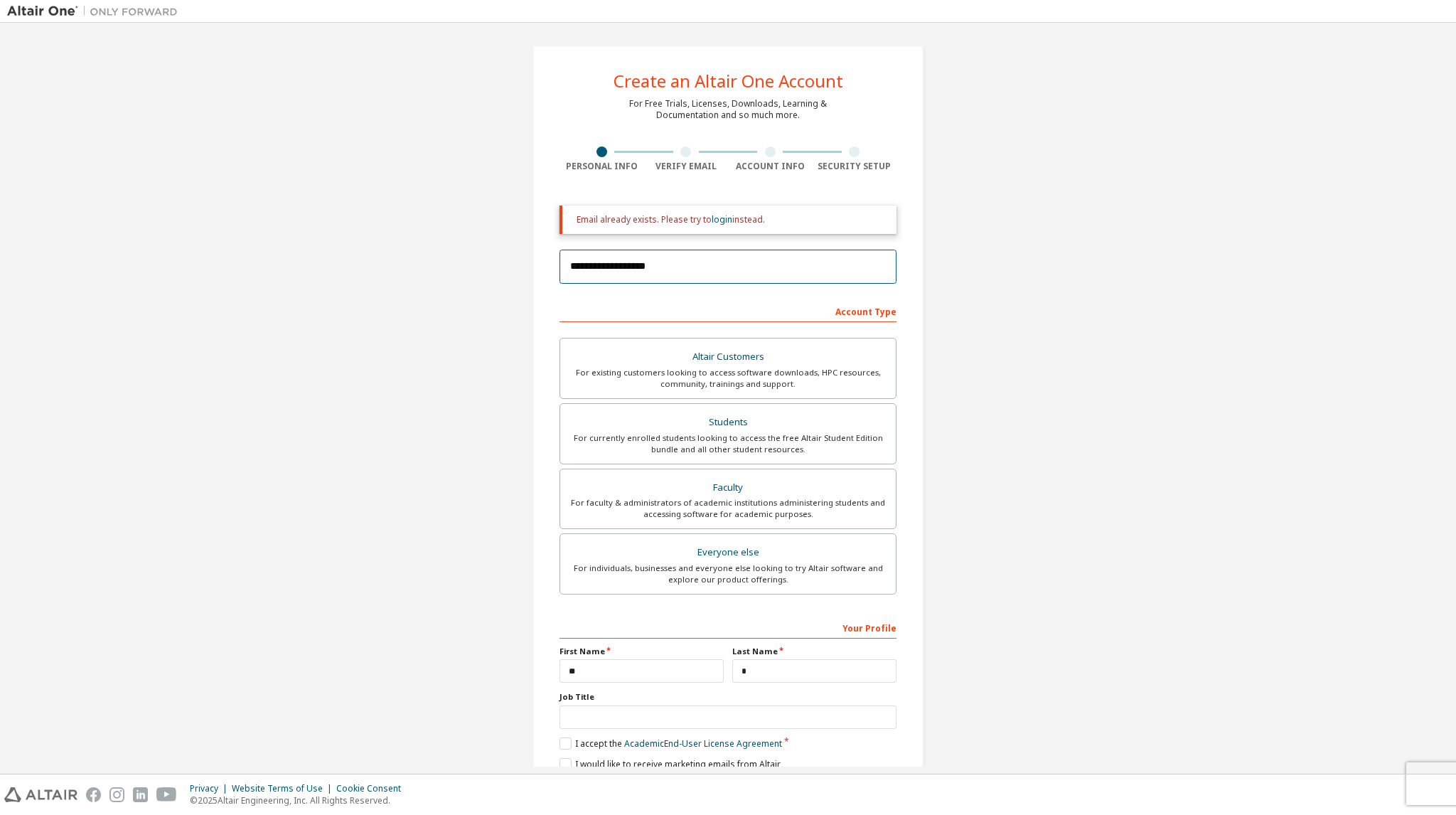
scroll to position [0, 0]
click at [711, 223] on link "login" at bounding box center [722, 221] width 21 height 12
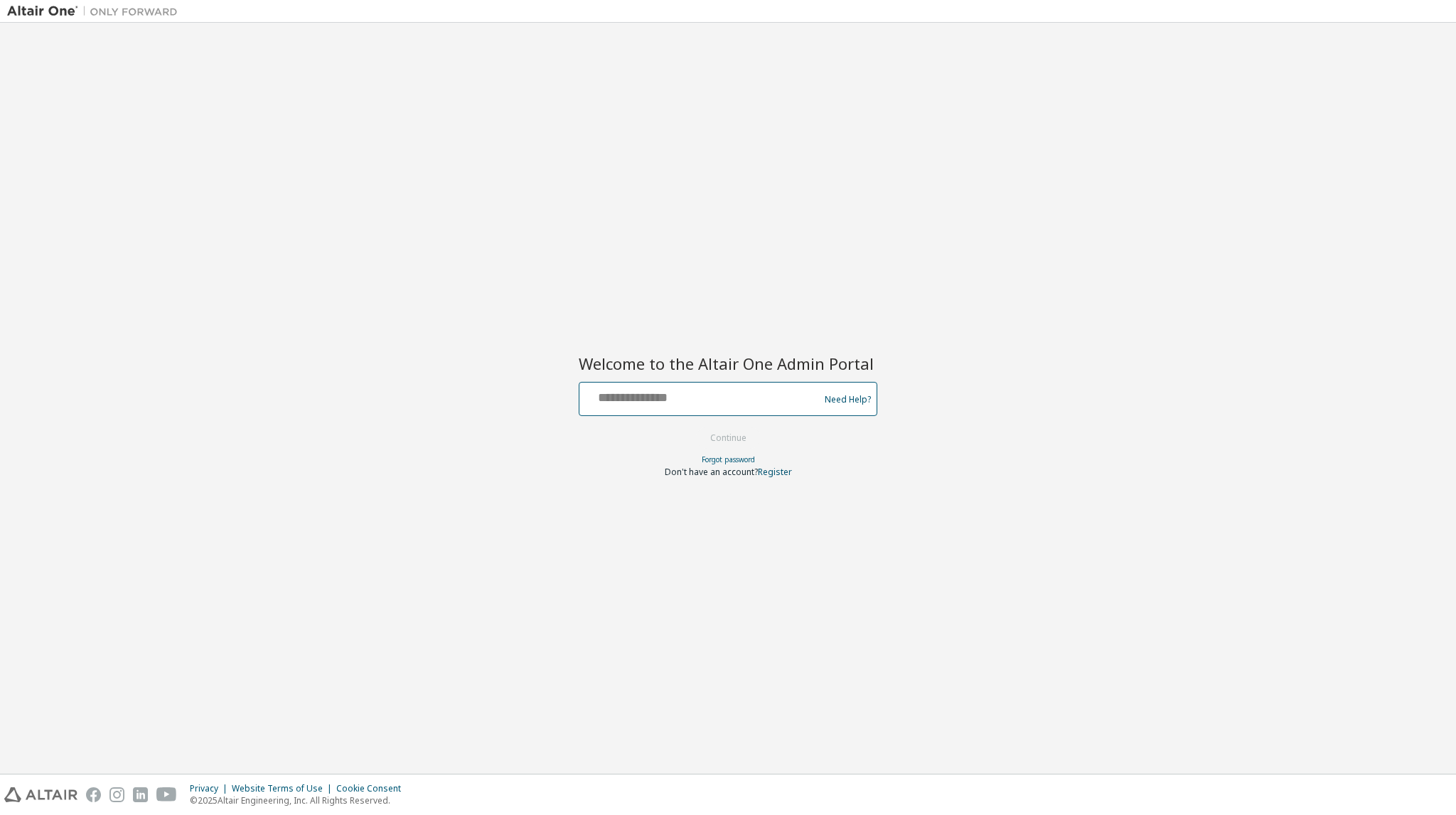
click at [696, 398] on input "text" at bounding box center [701, 396] width 232 height 21
type input "**********"
click at [727, 441] on button "Continue" at bounding box center [728, 438] width 66 height 21
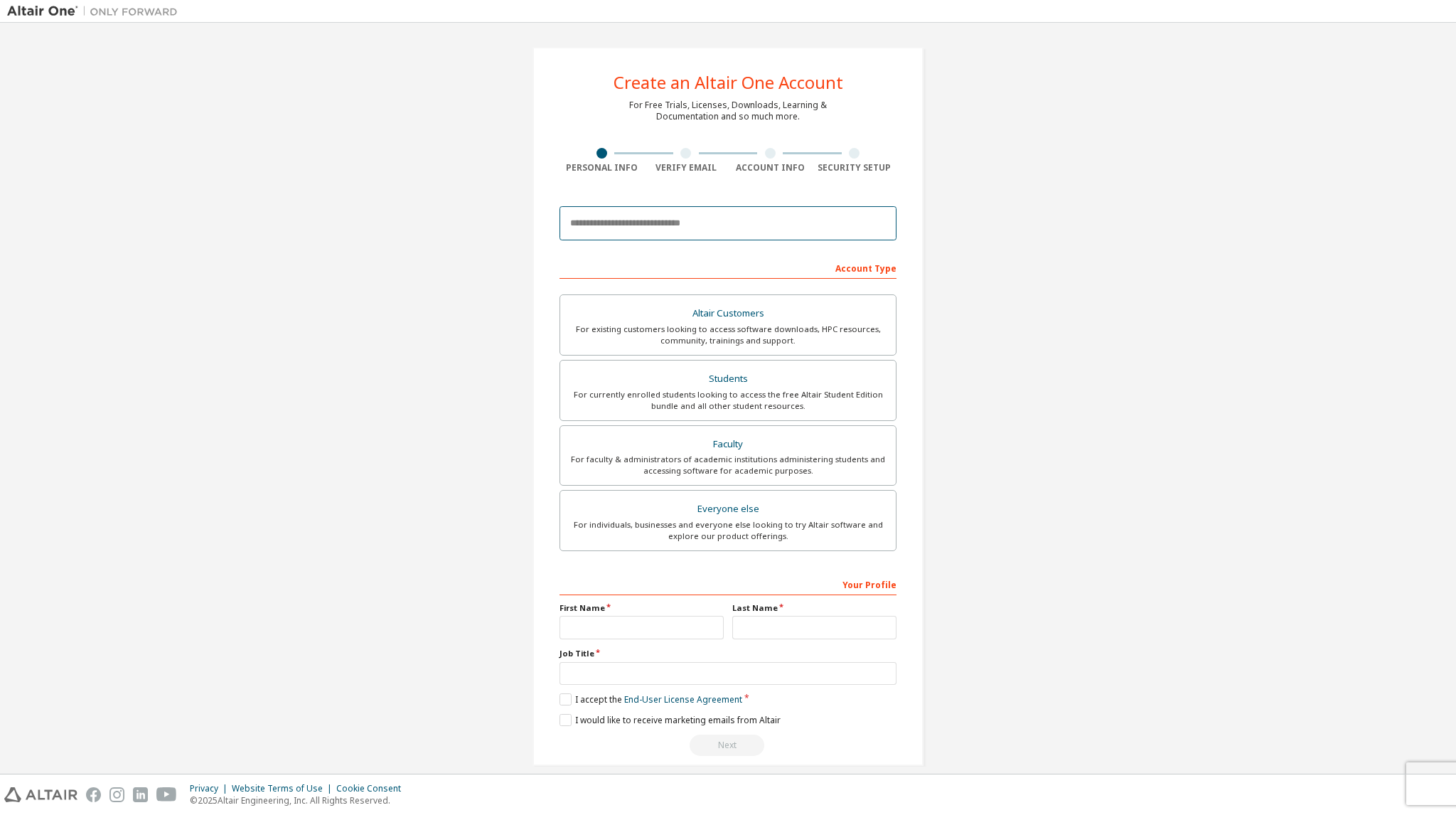
click at [716, 227] on input "email" at bounding box center [728, 224] width 337 height 34
type input "**********"
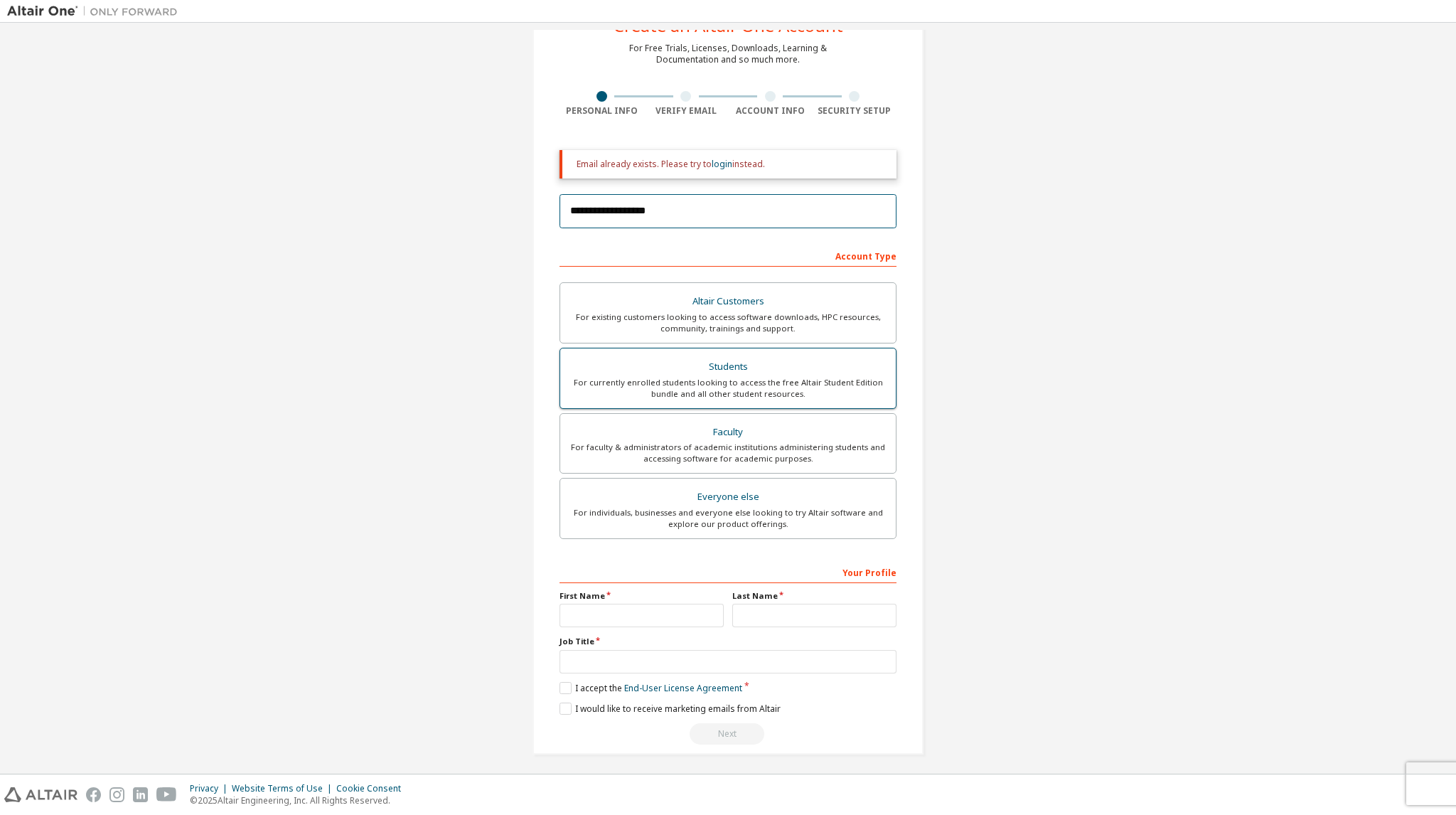
scroll to position [58, 0]
click at [654, 614] on input "text" at bounding box center [641, 614] width 164 height 24
type input "**"
click at [794, 604] on input "text" at bounding box center [815, 614] width 164 height 24
type input "*"
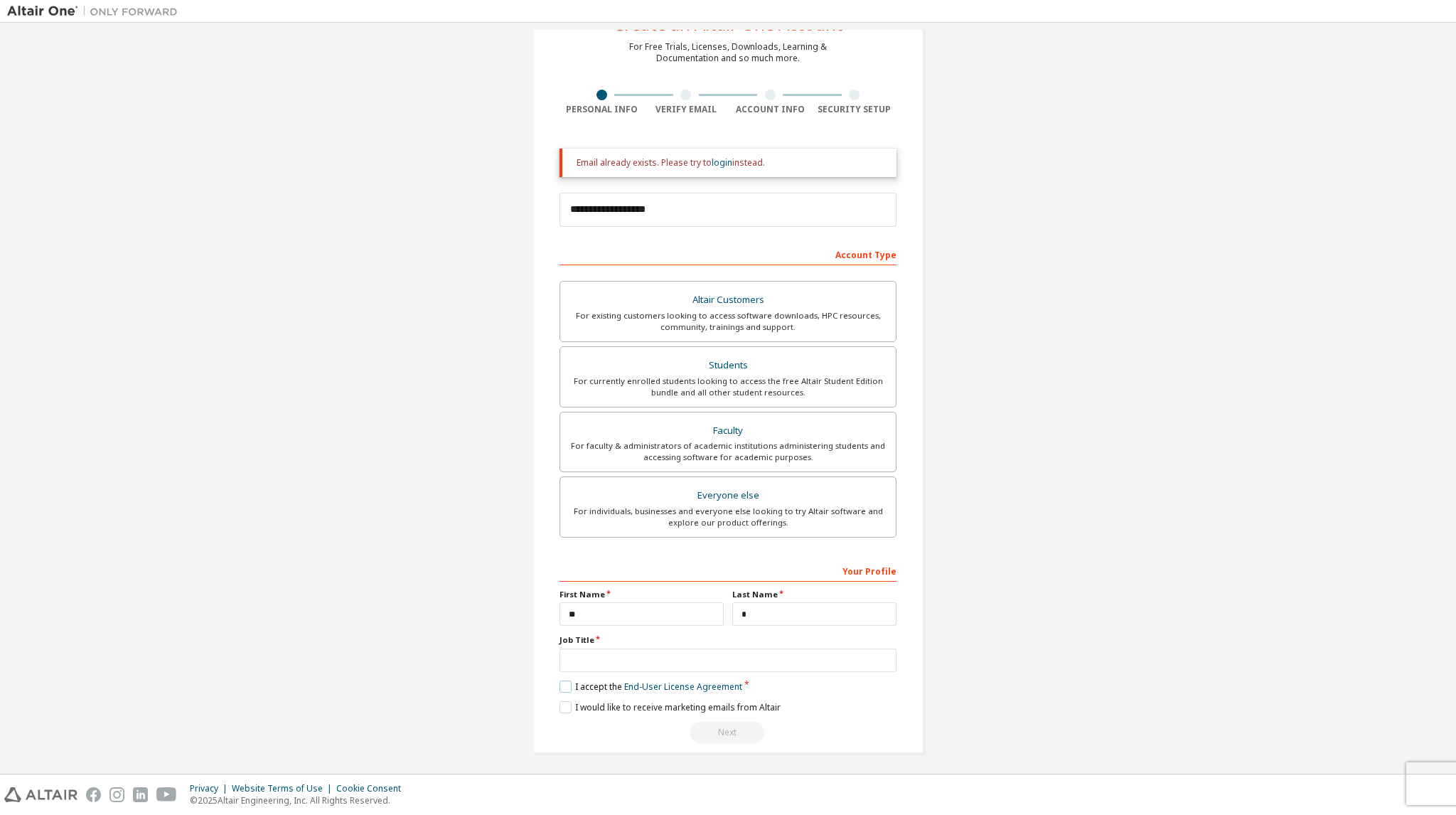
click at [566, 687] on label "I accept the End-User License Agreement" at bounding box center [650, 687] width 183 height 12
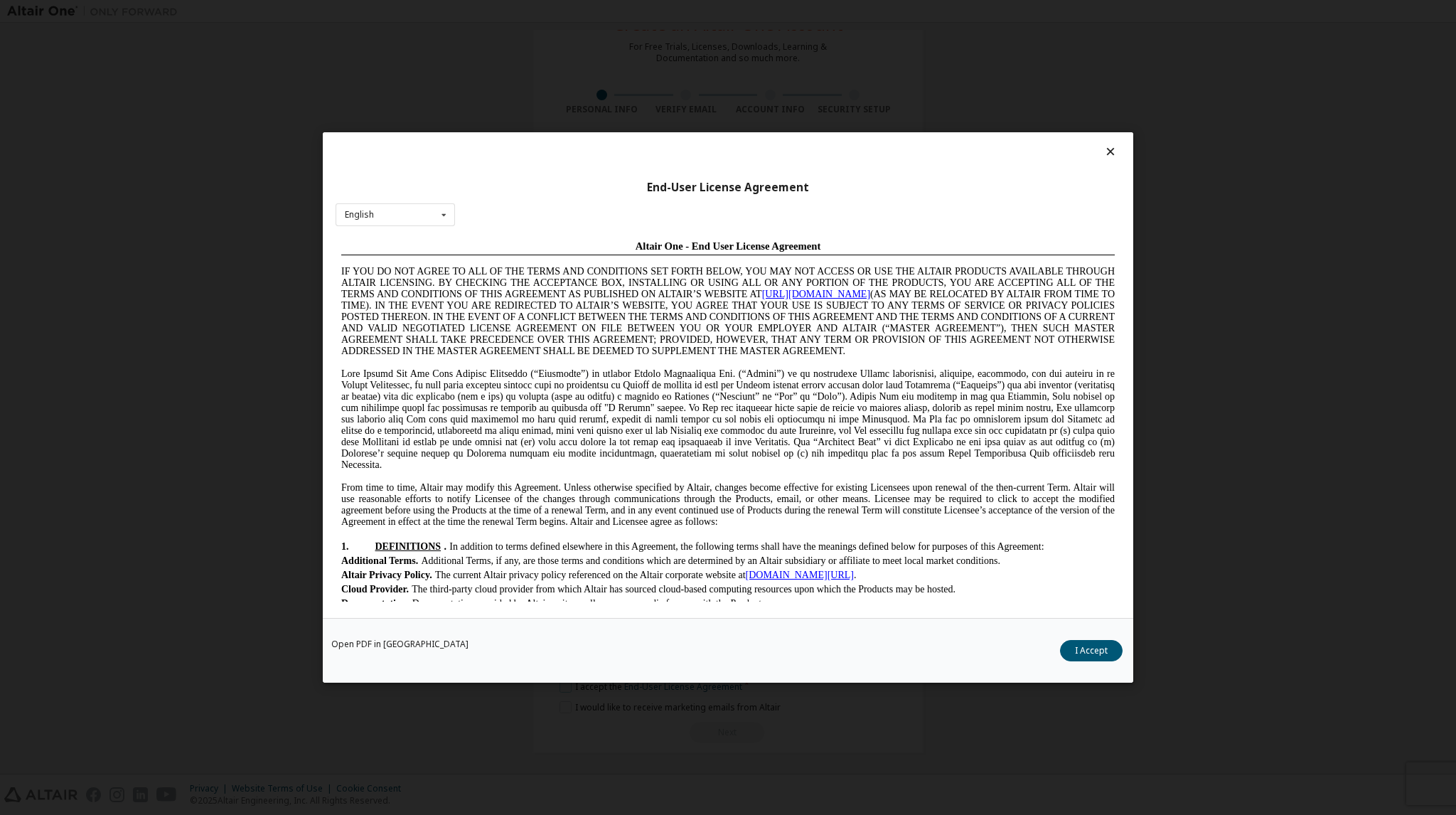
scroll to position [0, 0]
click at [1075, 648] on button "I Accept" at bounding box center [1091, 650] width 62 height 21
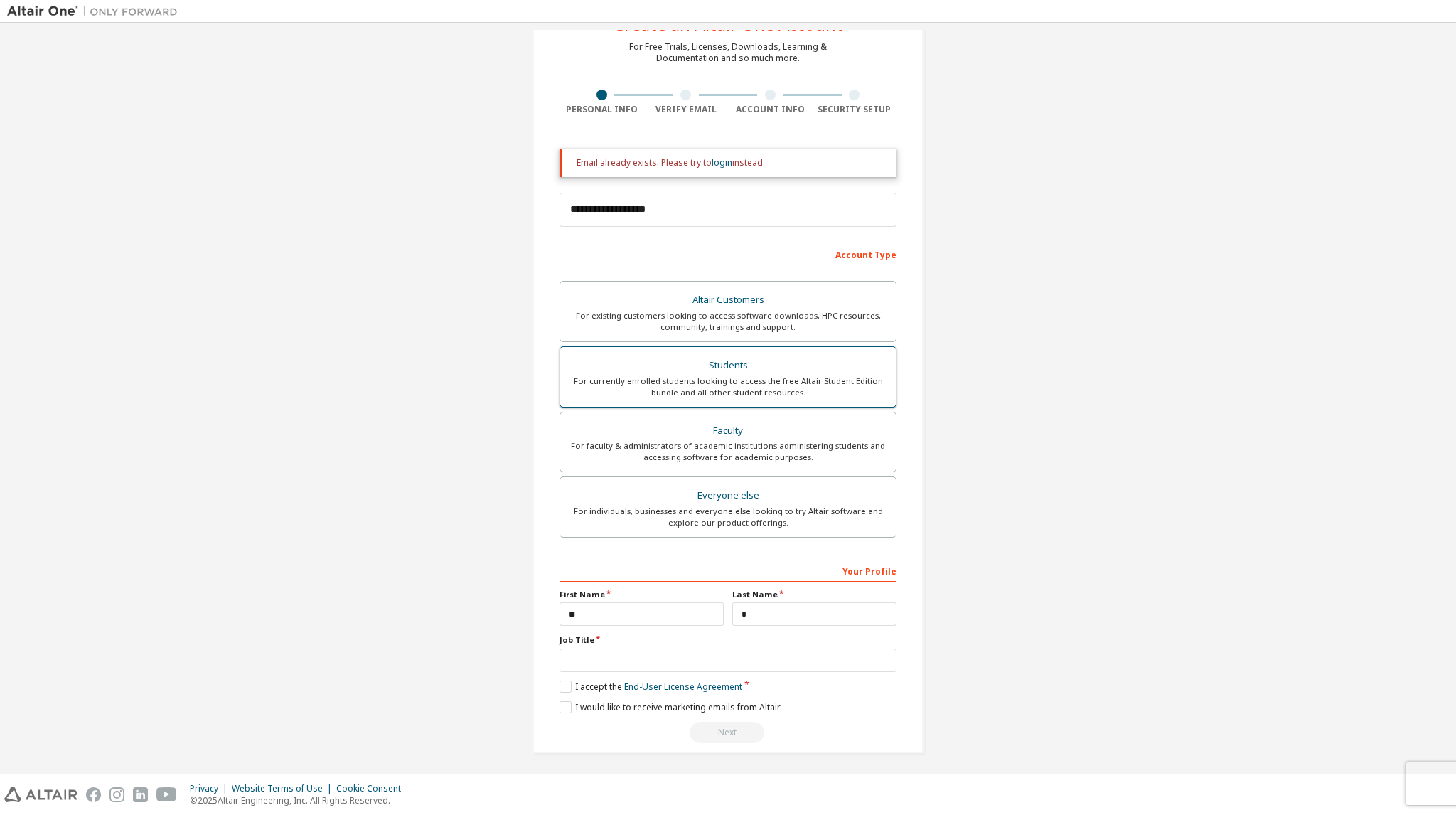
click at [796, 356] on div "Students" at bounding box center [728, 365] width 318 height 20
click at [744, 207] on input "**********" at bounding box center [728, 209] width 337 height 34
click at [717, 163] on link "login" at bounding box center [722, 163] width 21 height 12
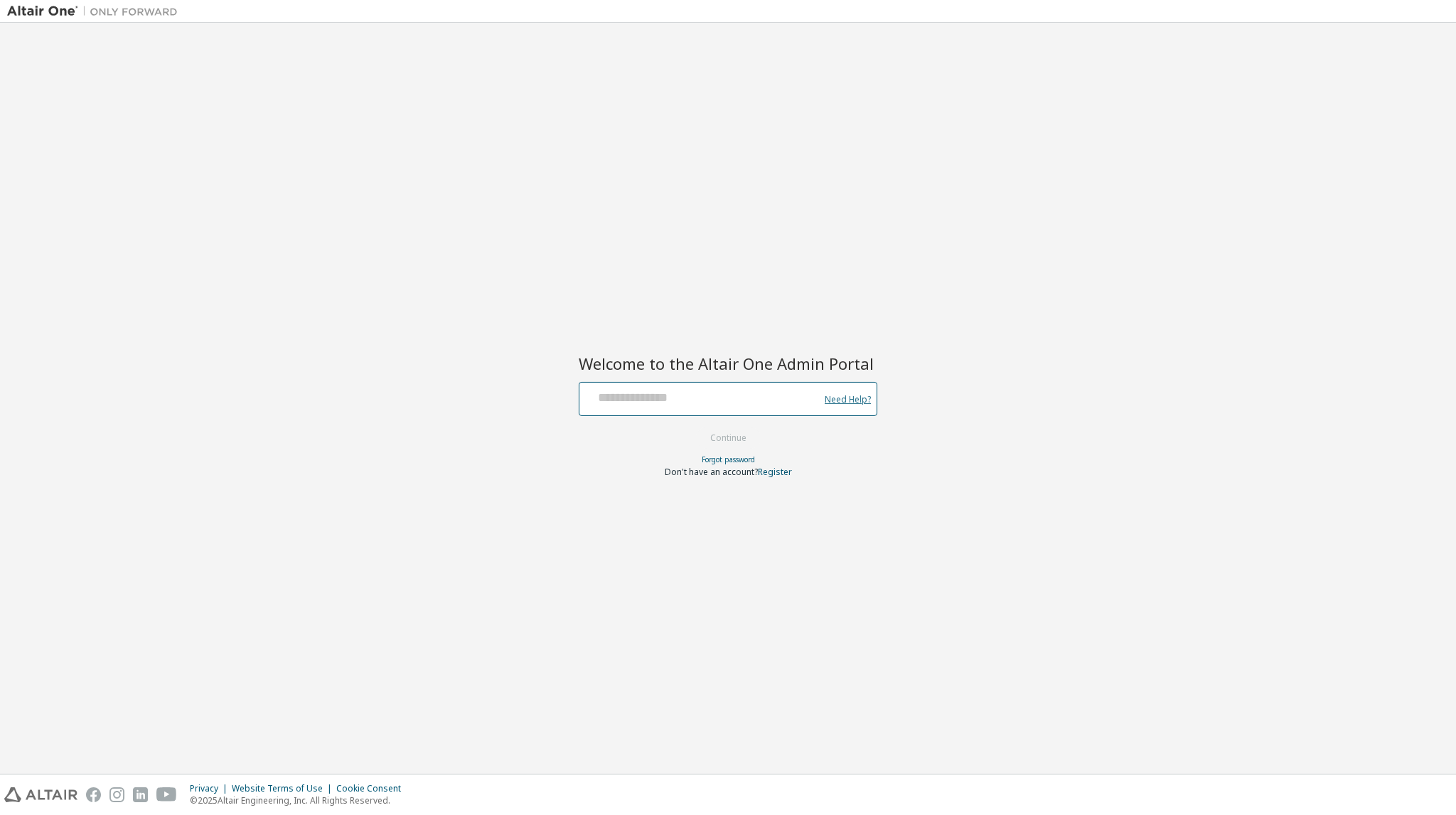
click at [858, 400] on link "Need Help?" at bounding box center [847, 399] width 46 height 1
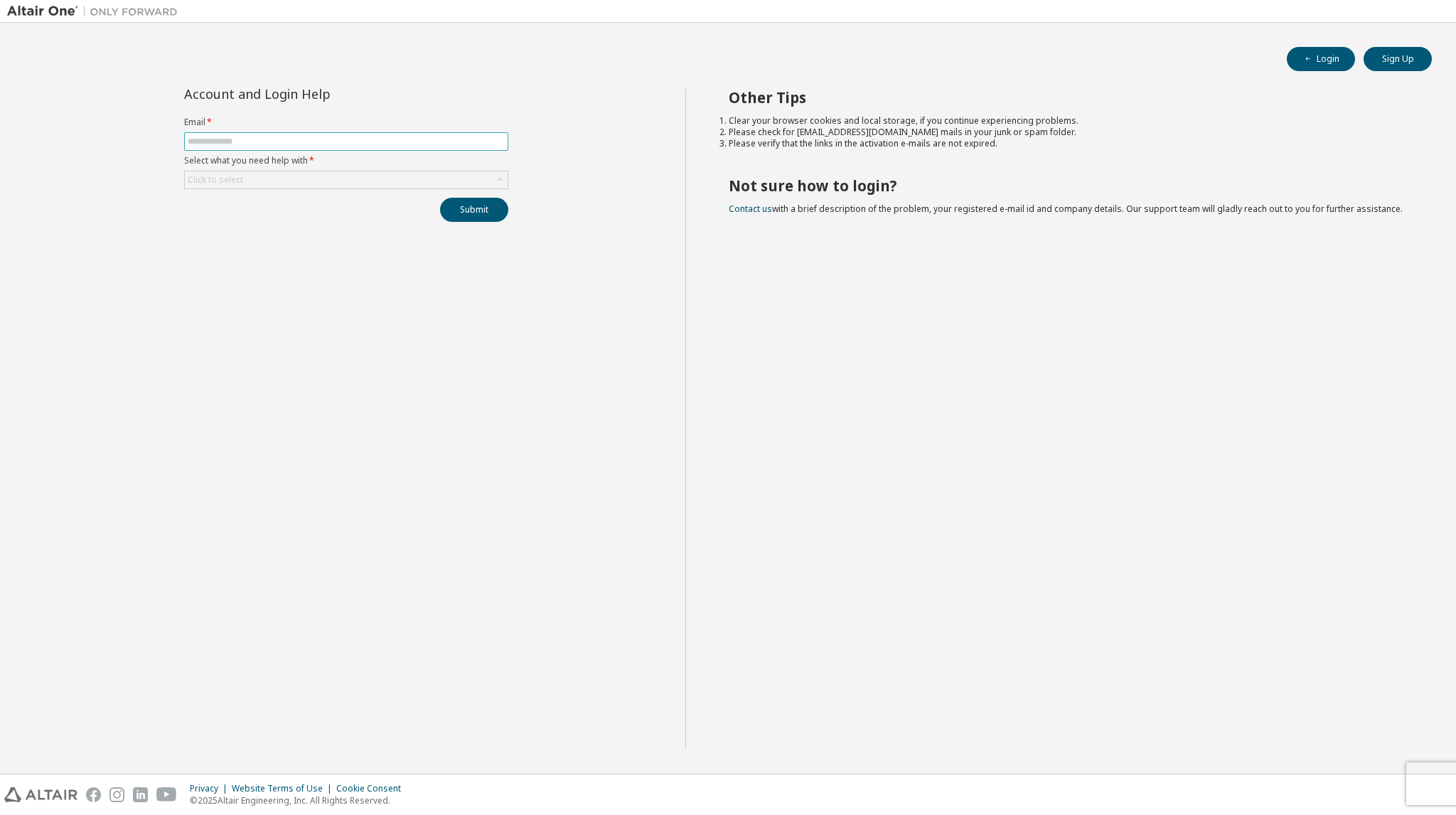
click at [449, 134] on span at bounding box center [346, 141] width 324 height 18
click at [447, 137] on input "text" at bounding box center [346, 142] width 317 height 11
type input "**********"
click at [322, 186] on div "Click to select" at bounding box center [346, 180] width 323 height 17
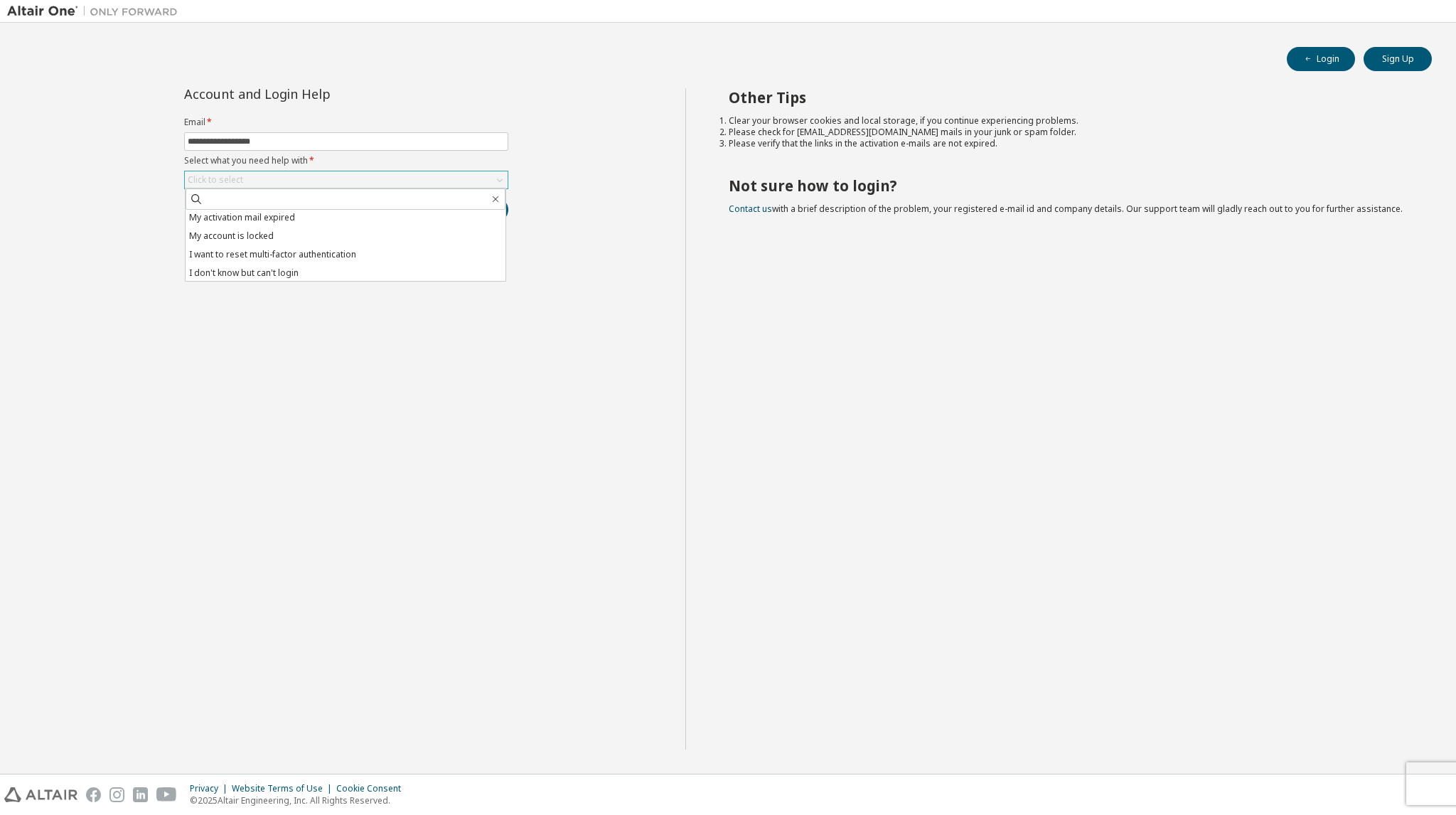
scroll to position [40, 0]
click at [612, 262] on div "**********" at bounding box center [345, 418] width 678 height 661
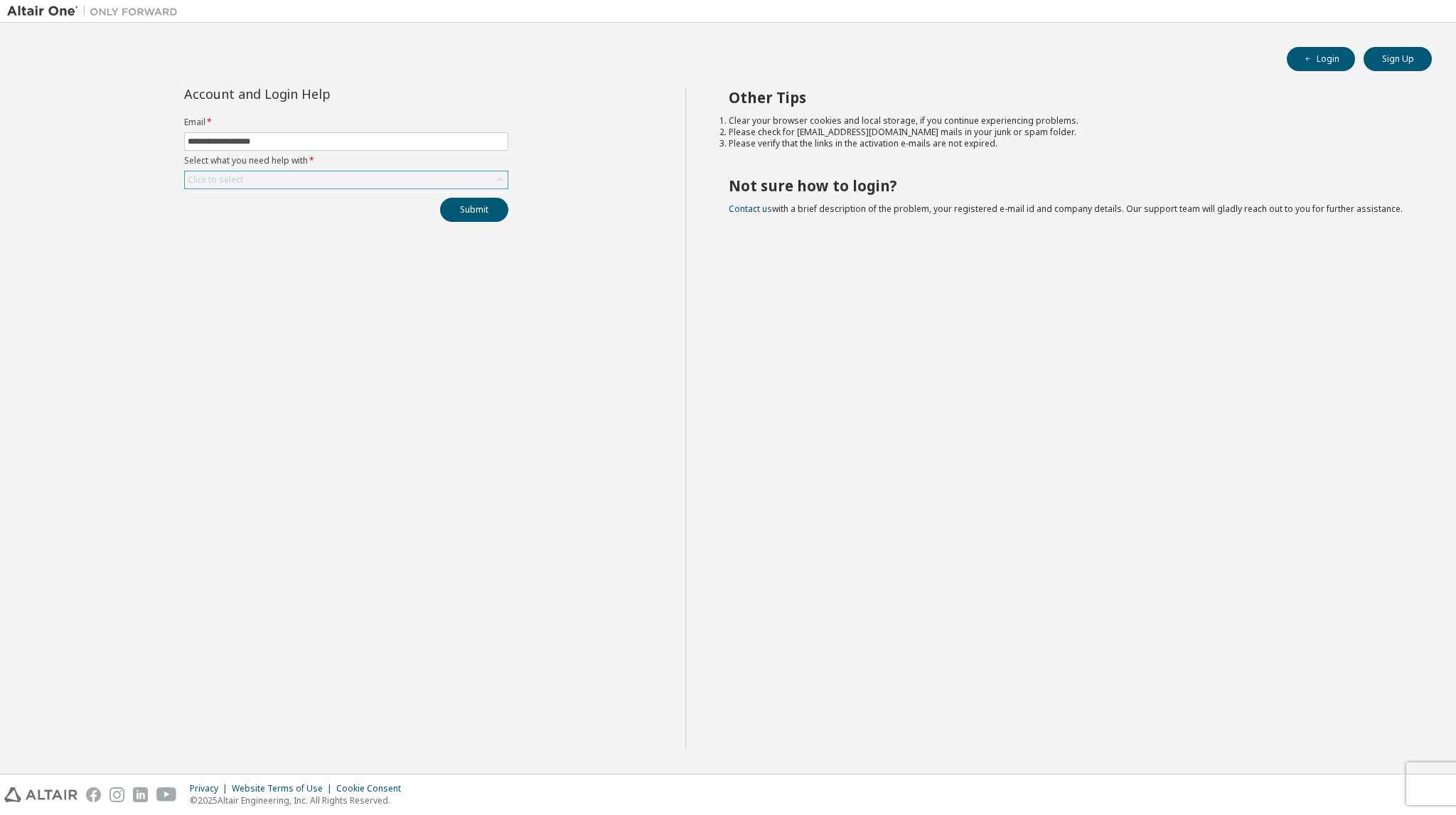
click at [406, 174] on div "Click to select" at bounding box center [346, 180] width 323 height 17
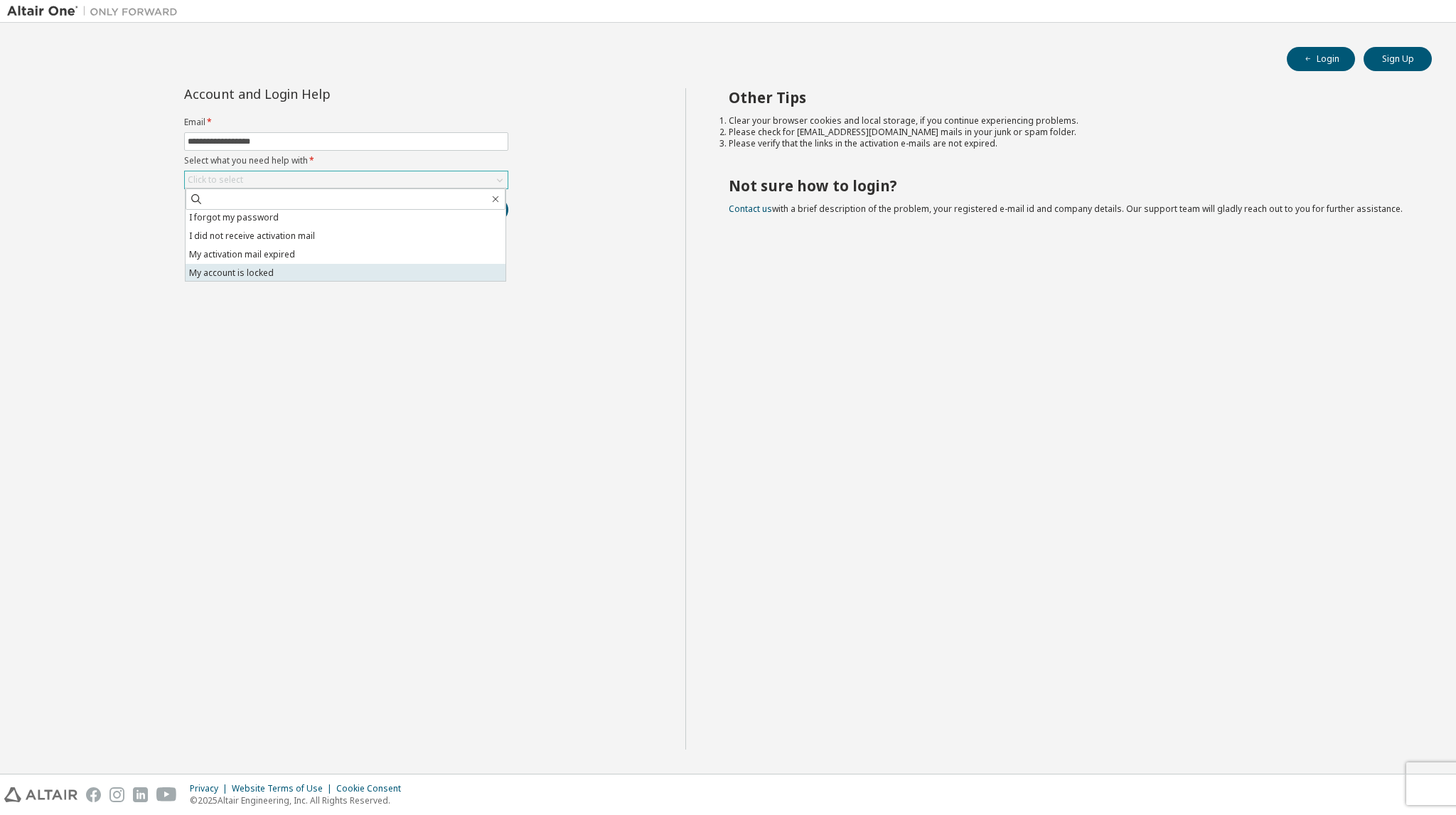
scroll to position [0, 0]
click at [263, 214] on li "I forgot my password" at bounding box center [345, 218] width 320 height 18
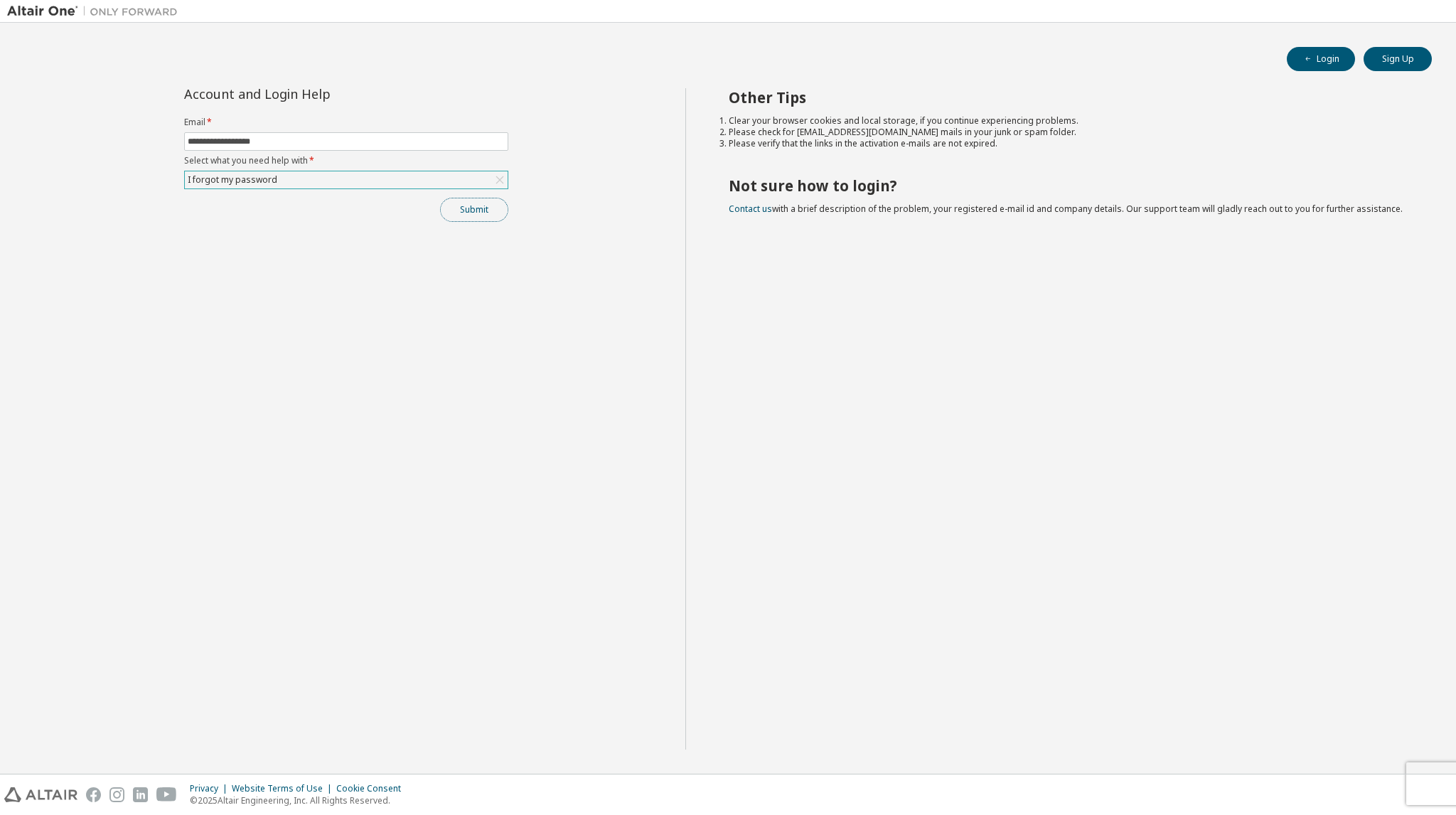
click at [446, 214] on button "Submit" at bounding box center [473, 209] width 68 height 24
click at [465, 209] on button "Submit" at bounding box center [473, 209] width 68 height 24
click at [494, 212] on button "Submit" at bounding box center [473, 209] width 68 height 24
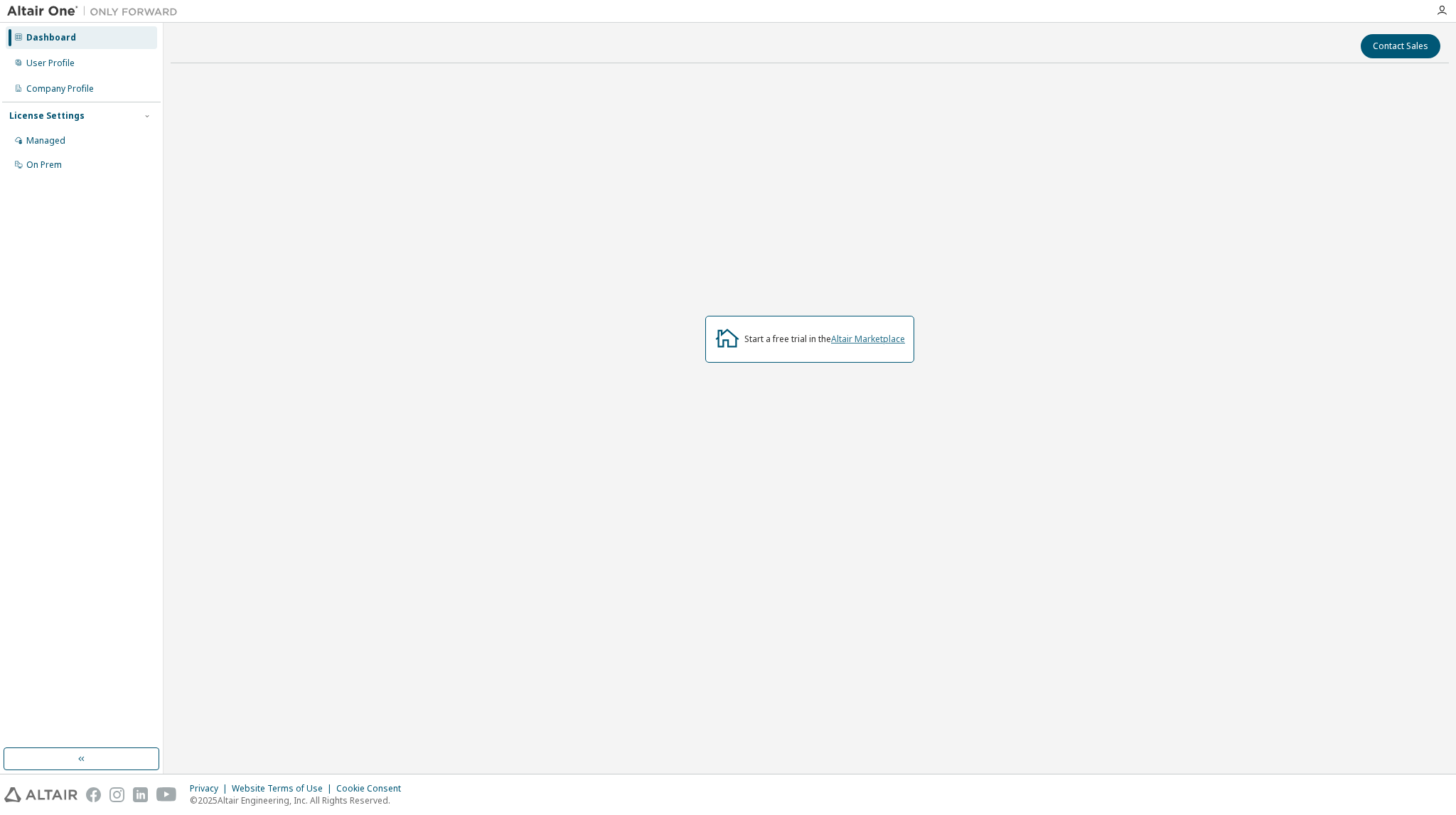
click at [857, 340] on link "Altair Marketplace" at bounding box center [867, 339] width 74 height 12
